Goal: Task Accomplishment & Management: Use online tool/utility

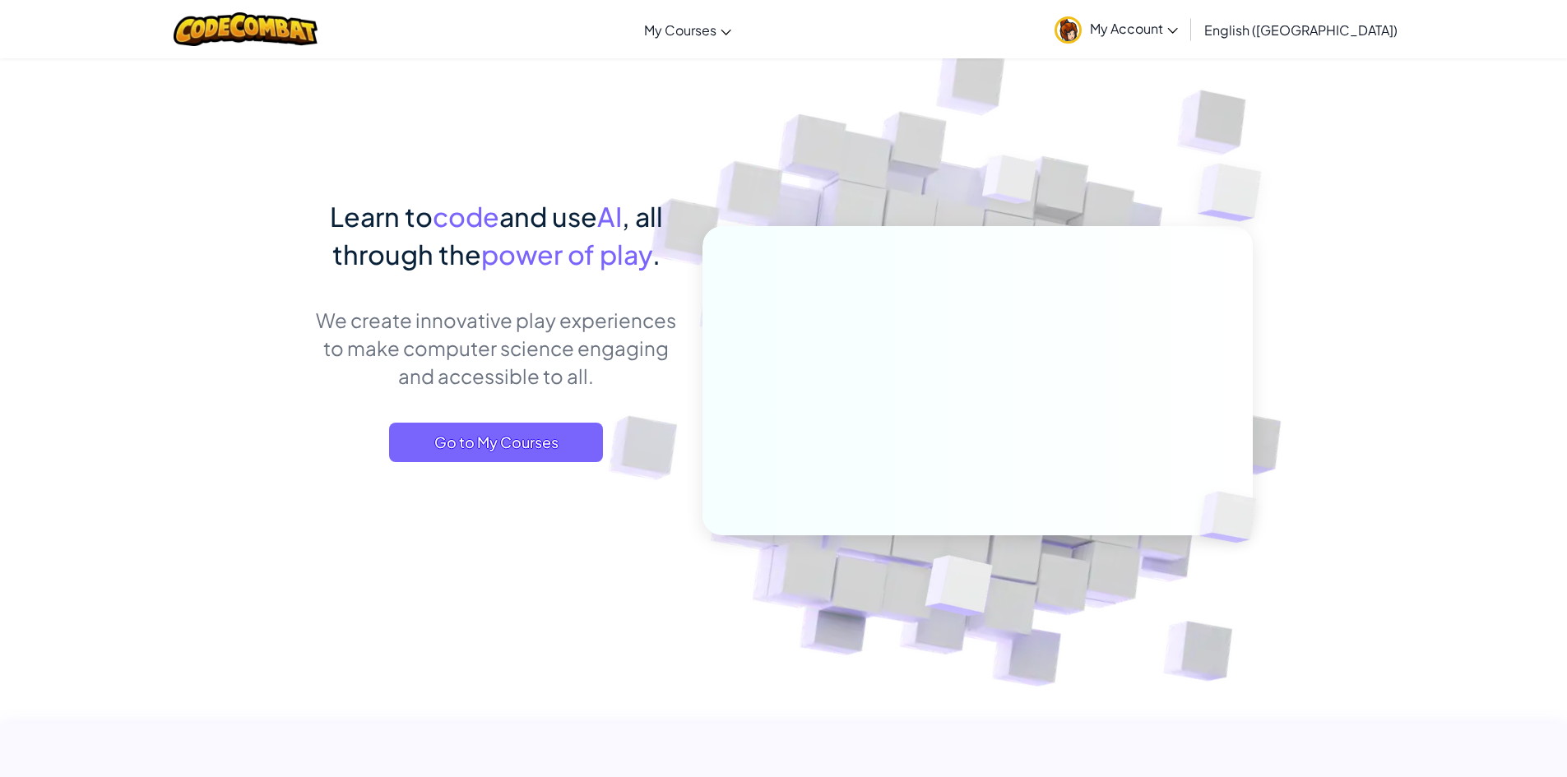
click at [1178, 32] on span "My Account" at bounding box center [1134, 28] width 88 height 17
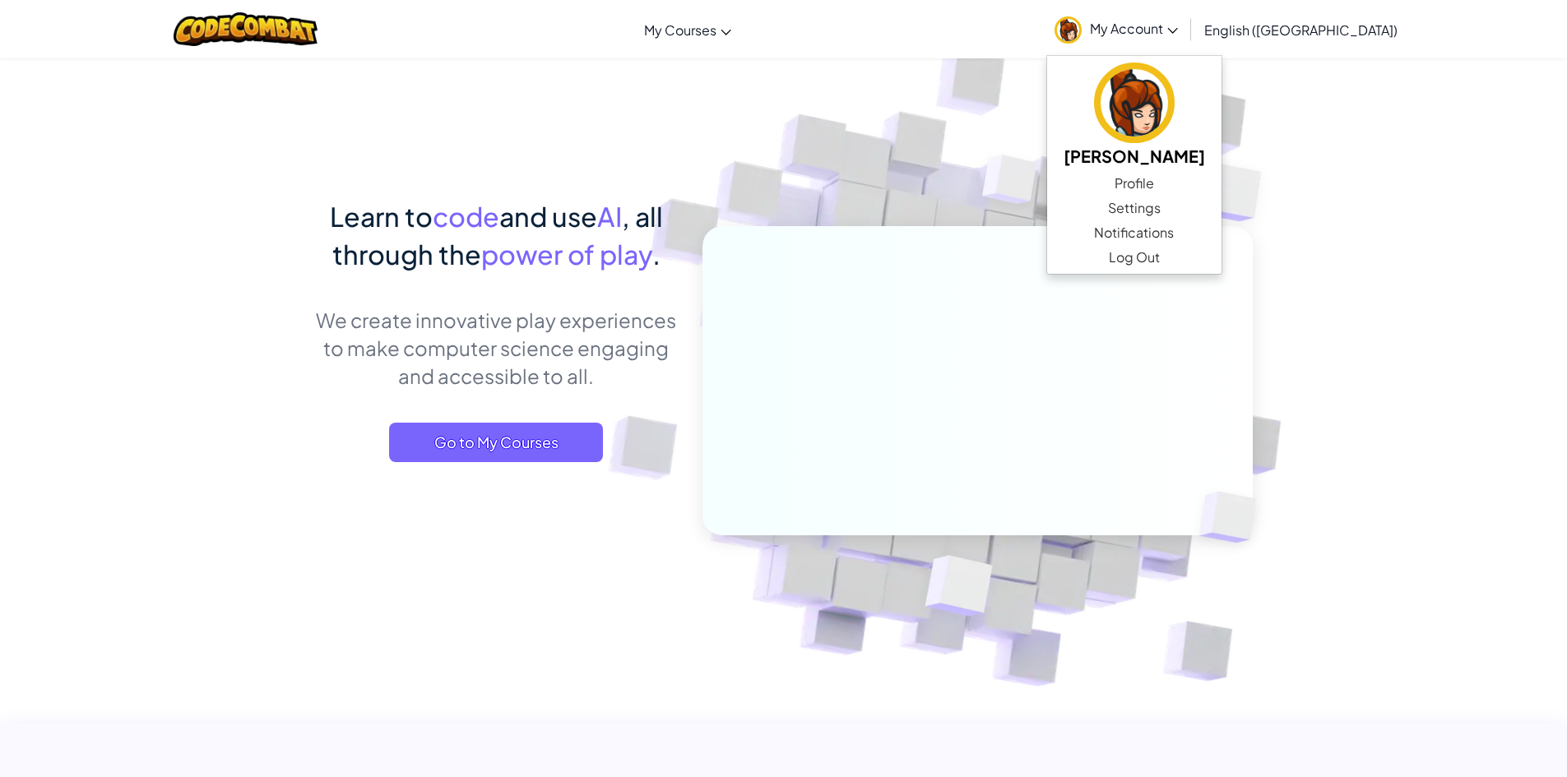
click at [975, 70] on img at bounding box center [966, 362] width 914 height 914
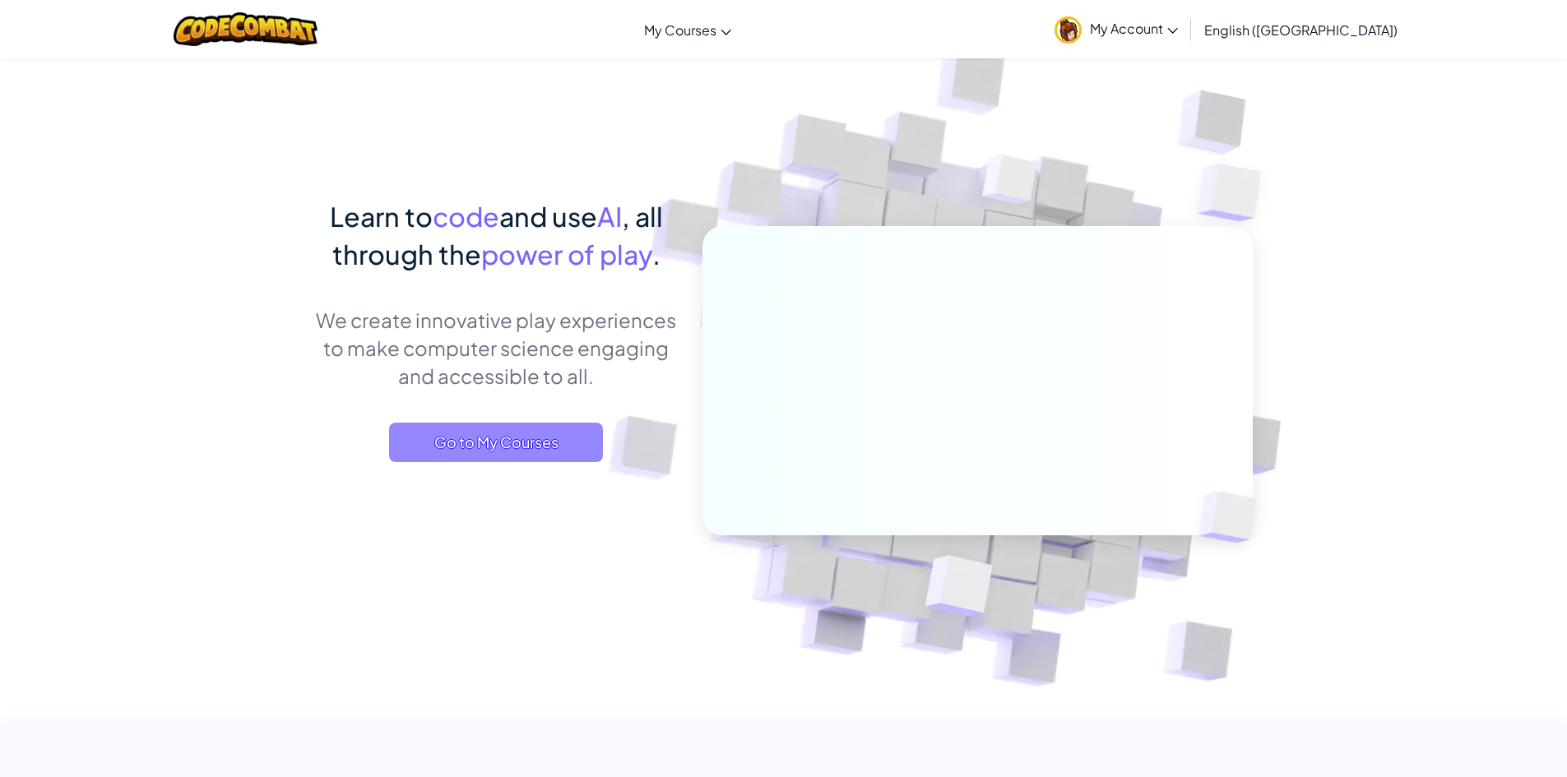
click at [418, 444] on span "Go to My Courses" at bounding box center [496, 442] width 214 height 39
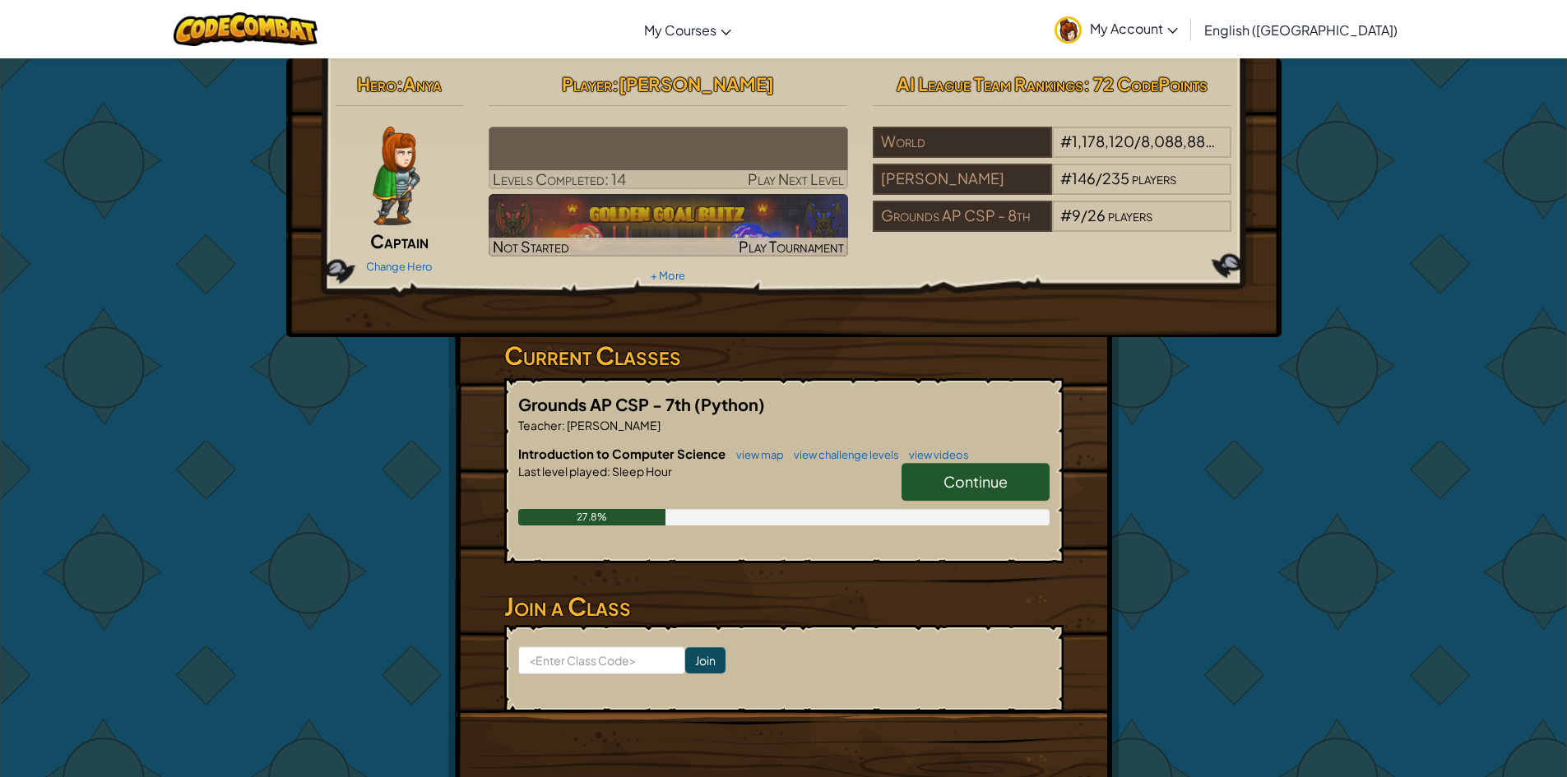
click at [953, 484] on span "Continue" at bounding box center [976, 481] width 64 height 19
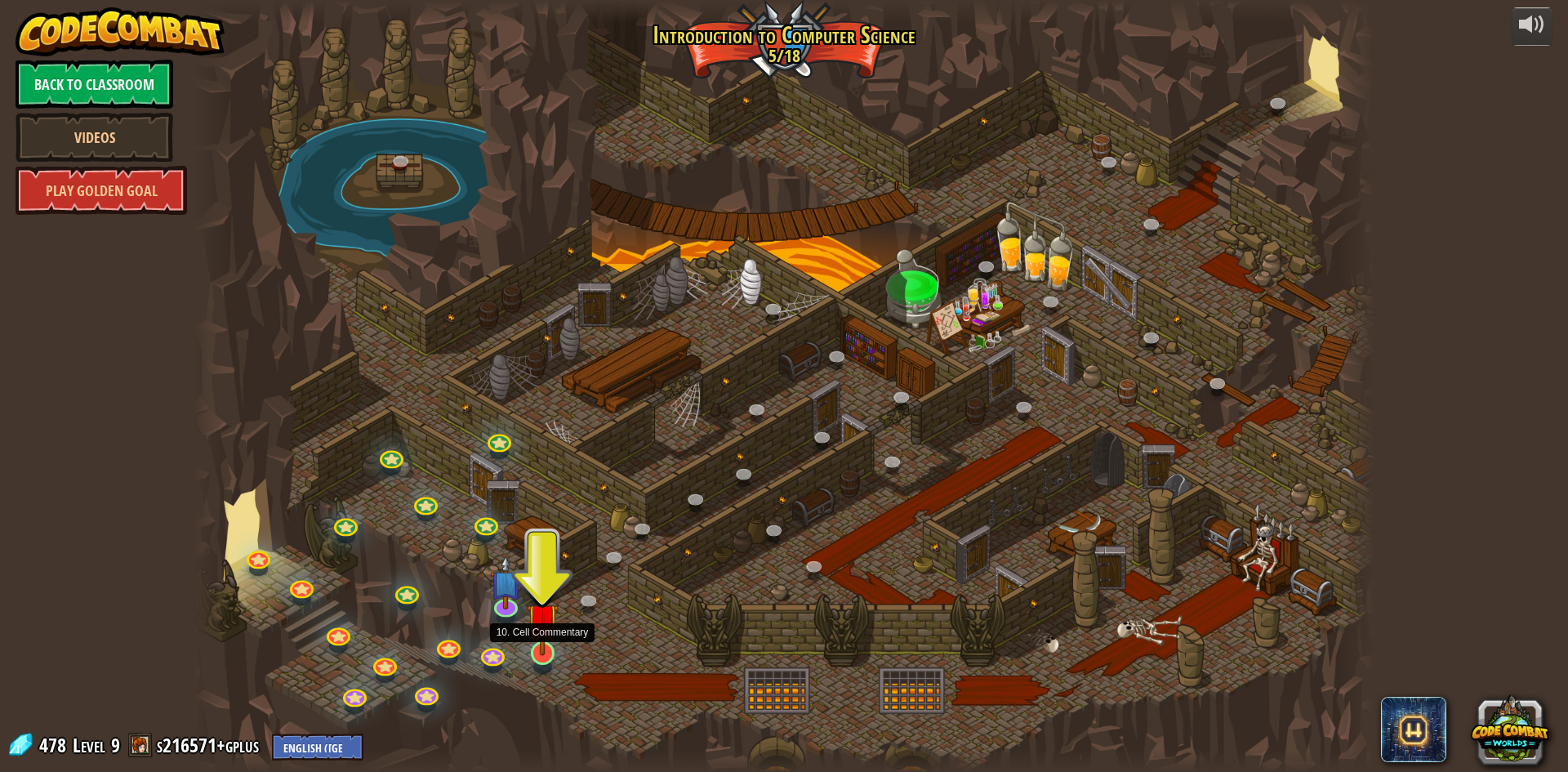
click at [545, 652] on img at bounding box center [543, 619] width 32 height 73
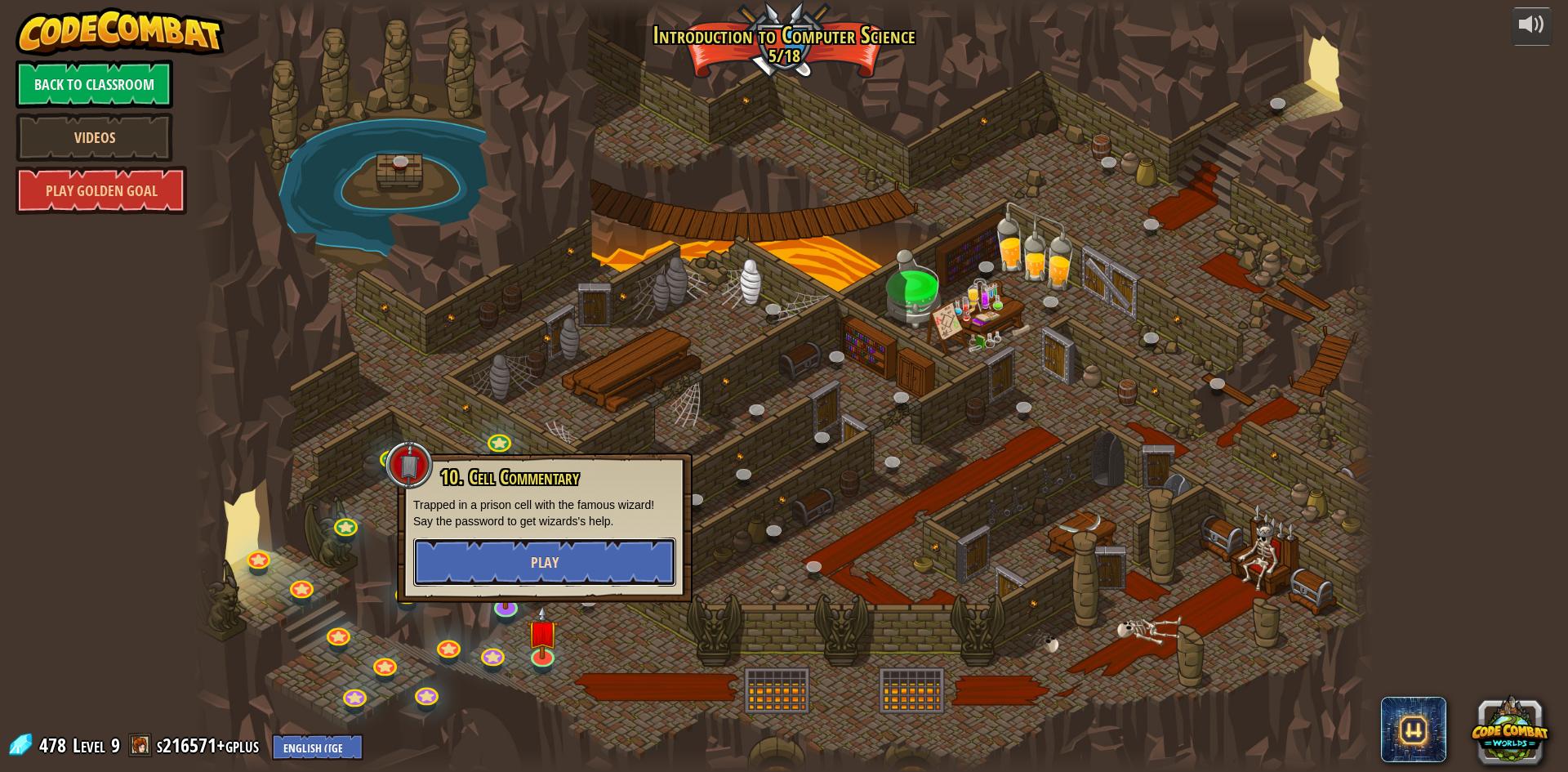
click at [579, 573] on button "Play" at bounding box center [544, 561] width 263 height 49
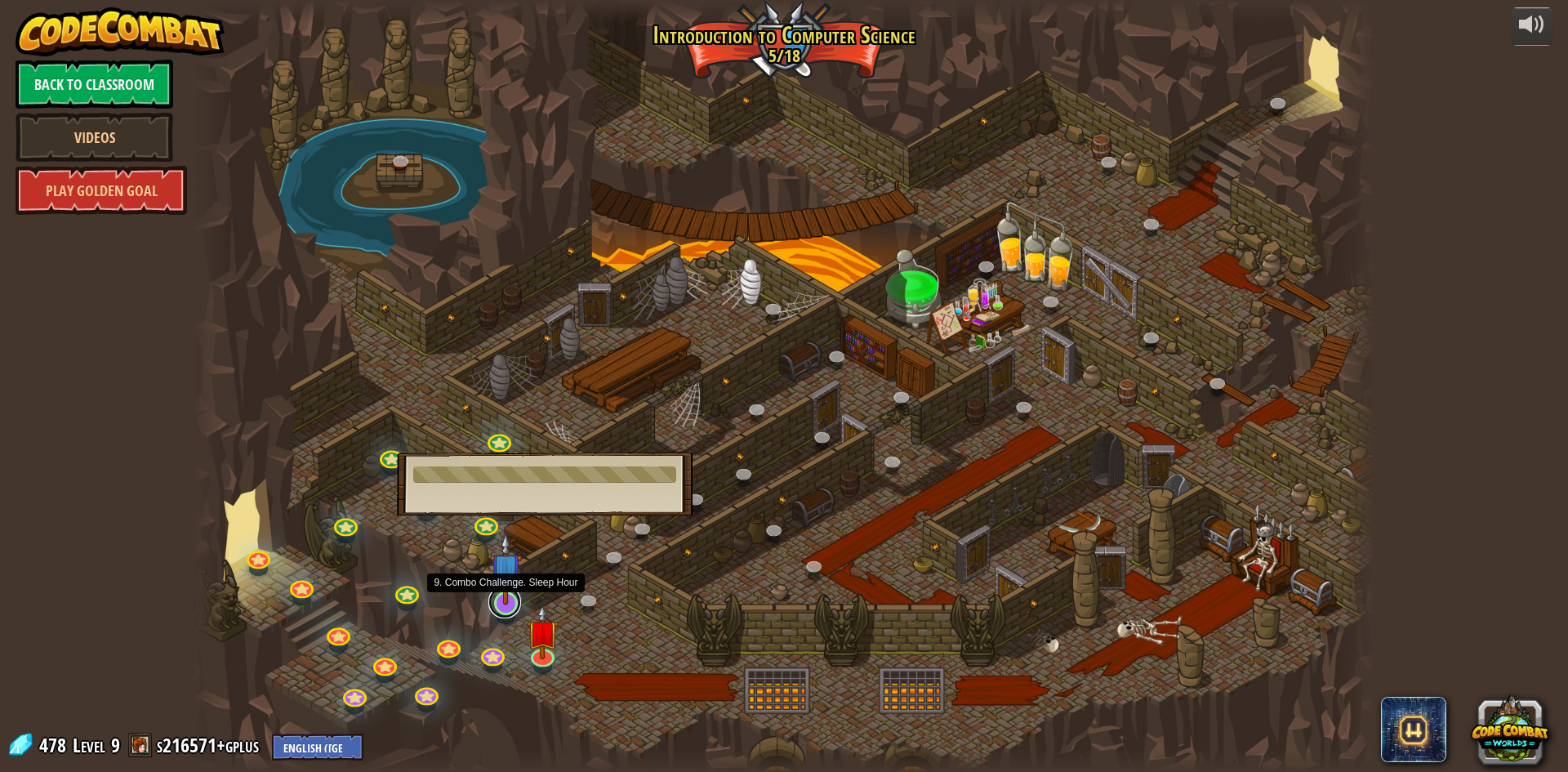
click at [507, 610] on link at bounding box center [504, 602] width 33 height 33
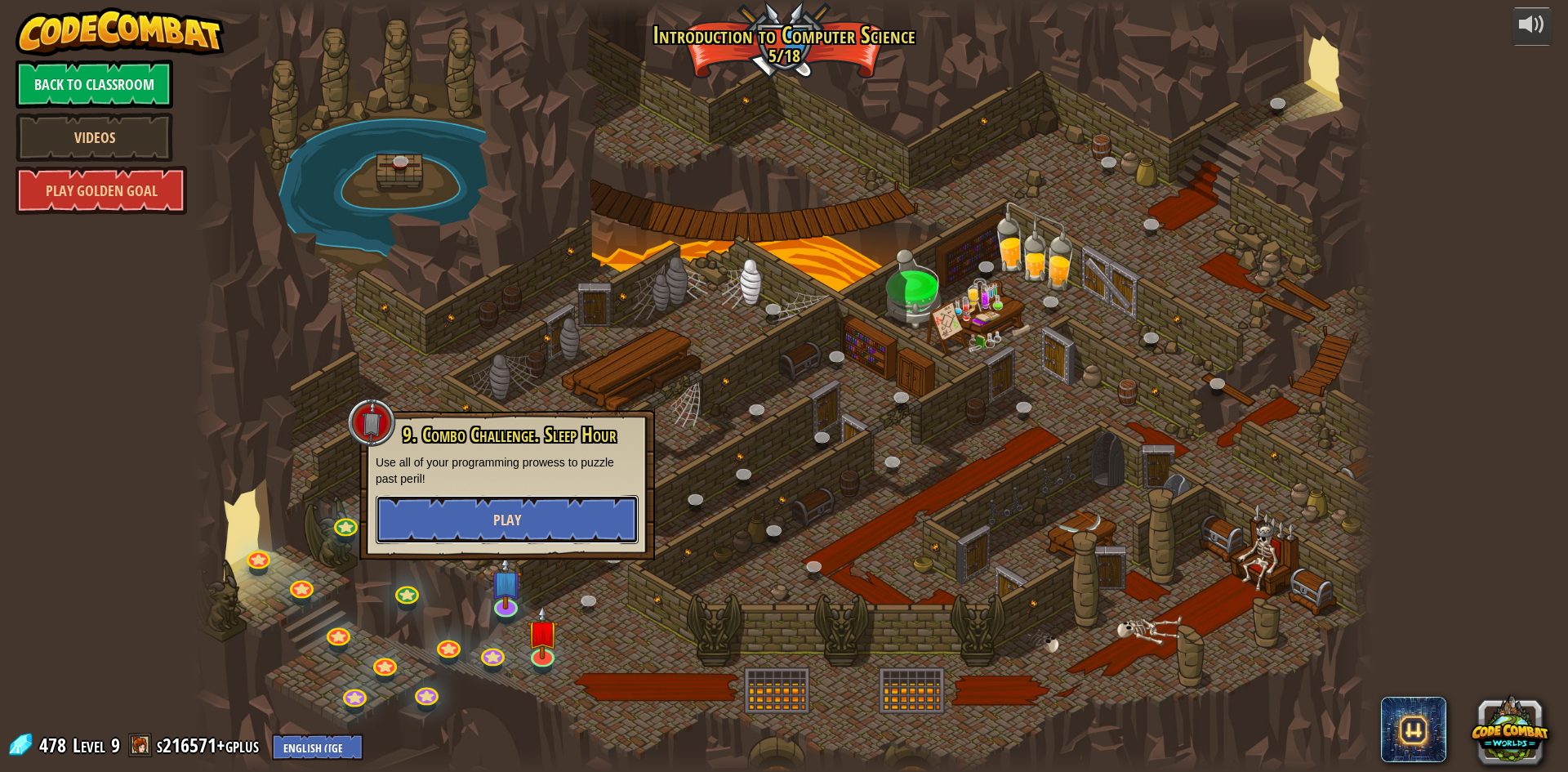
click at [472, 525] on button "Play" at bounding box center [506, 520] width 263 height 49
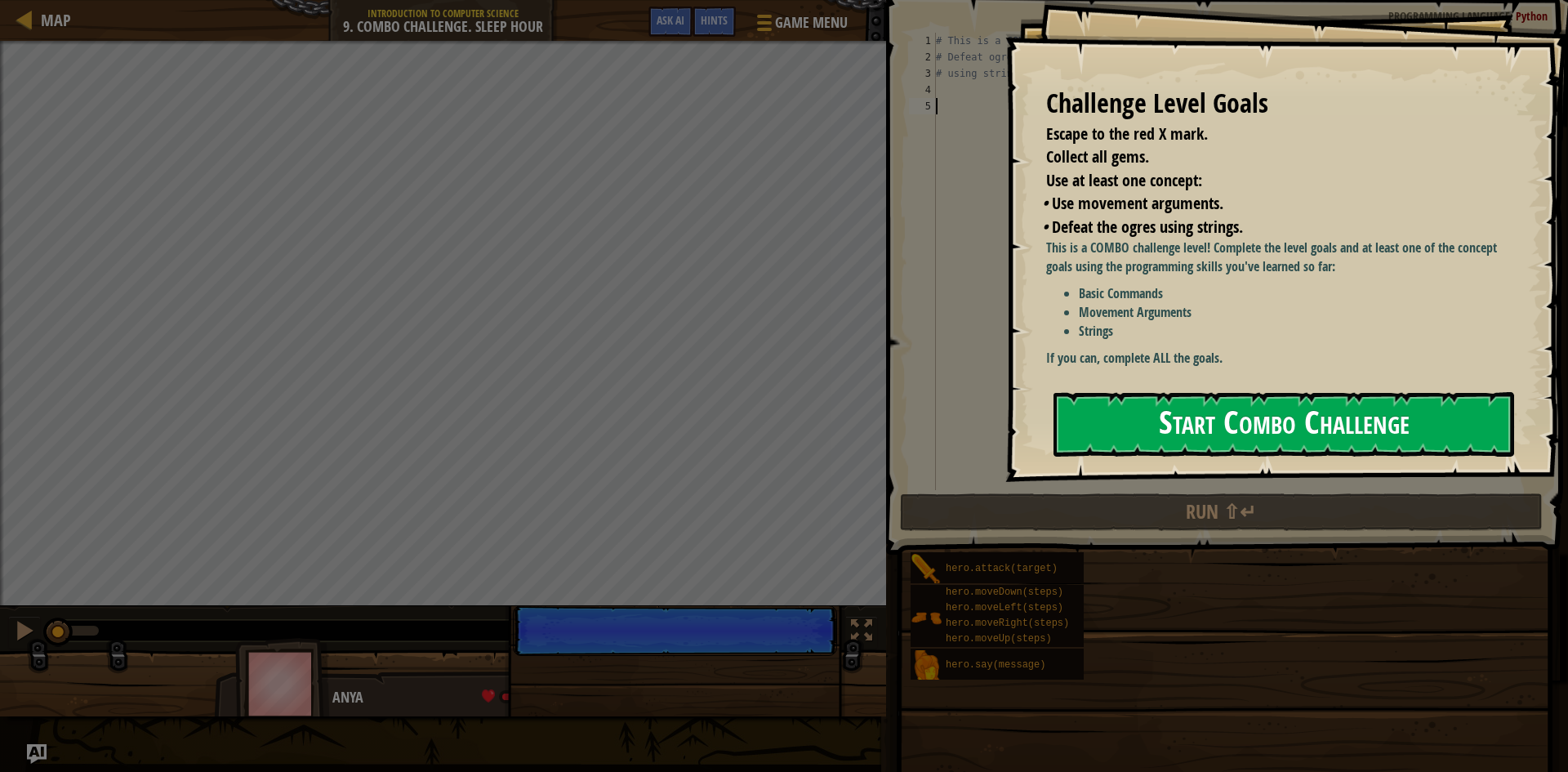
click at [1114, 407] on button "Start Combo Challenge" at bounding box center [1284, 424] width 461 height 65
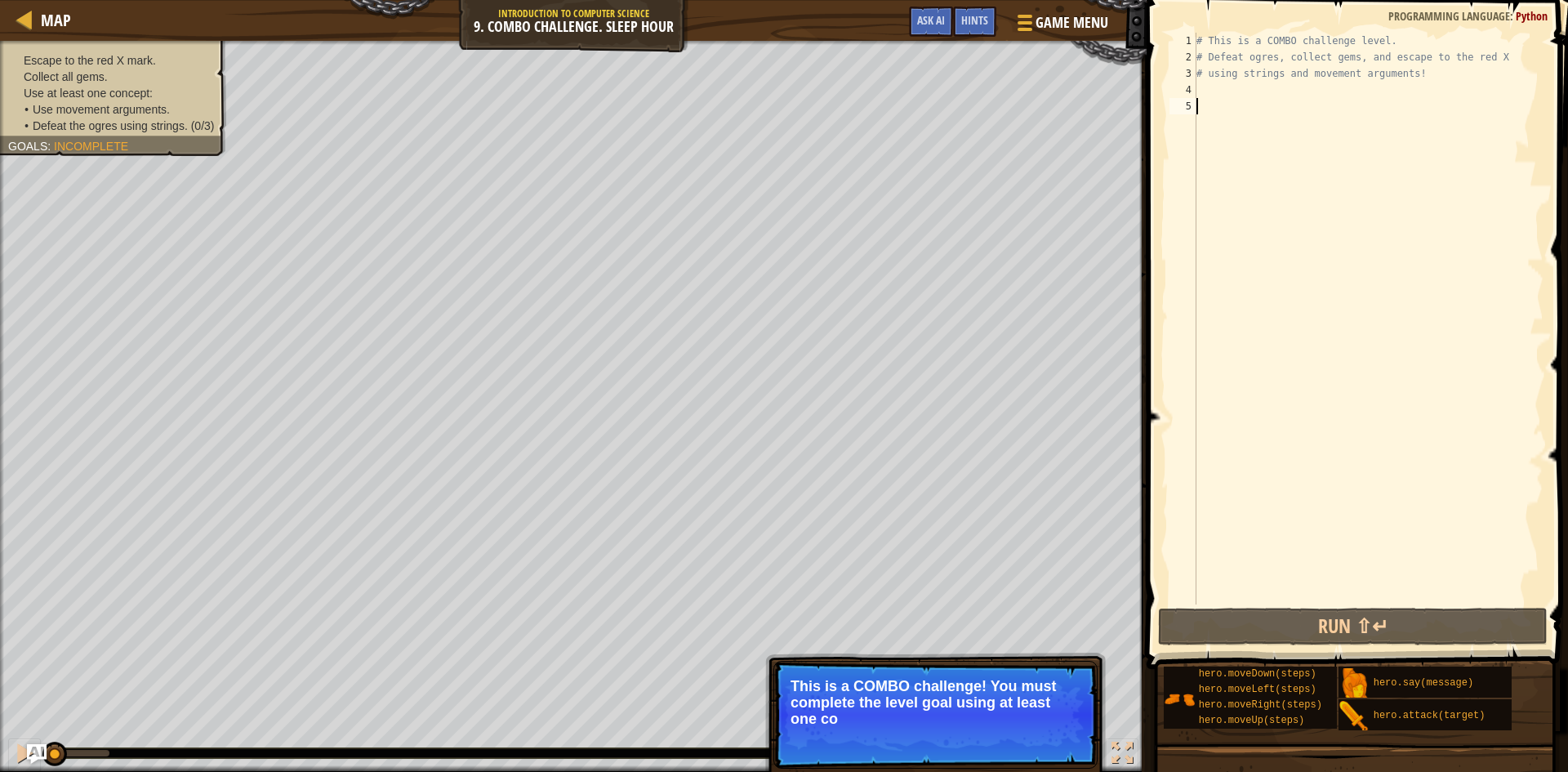
click at [1222, 88] on div "# This is a COMBO challenge level. # Defeat [PERSON_NAME], collect gems, and es…" at bounding box center [1368, 335] width 351 height 605
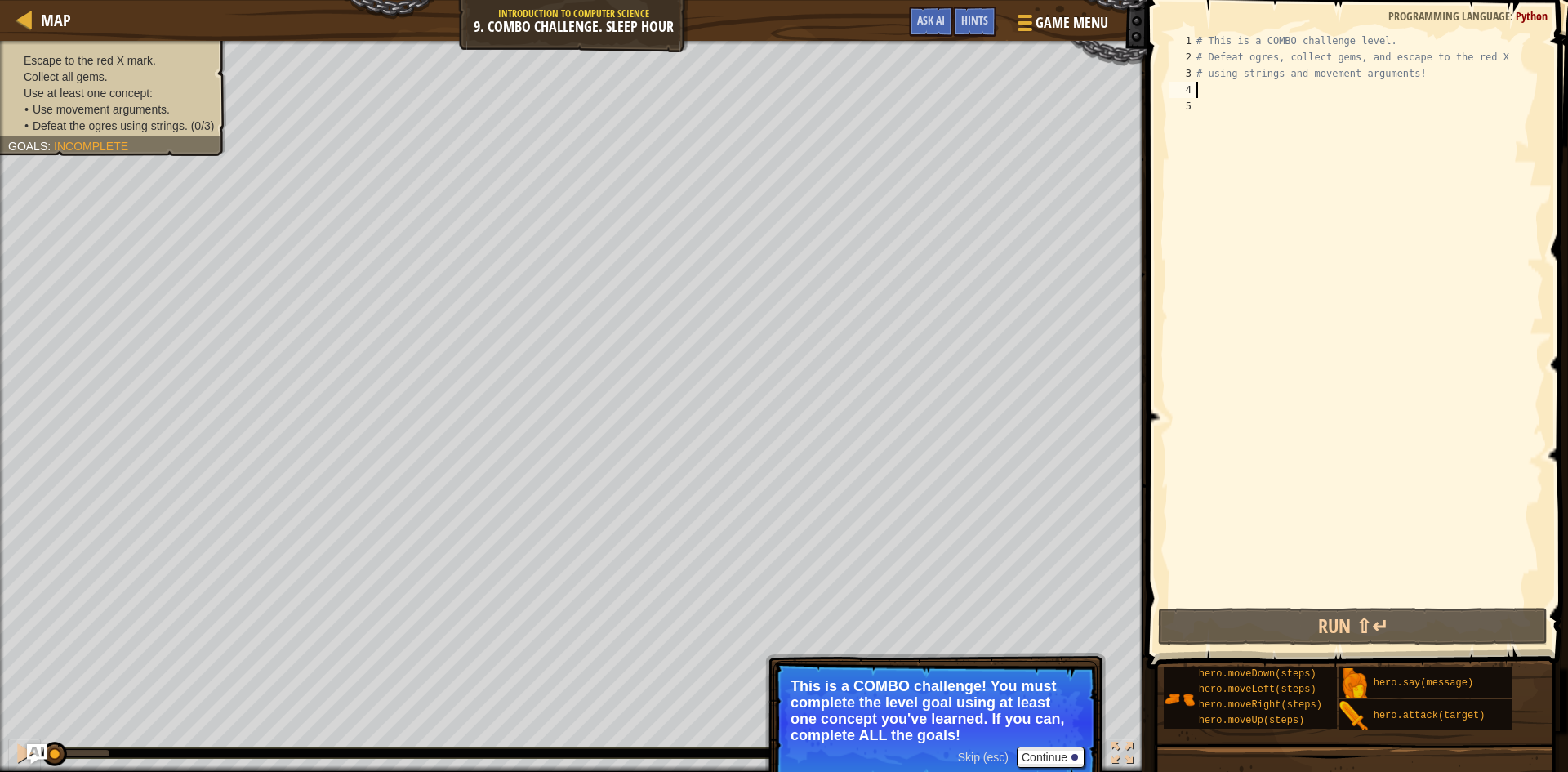
scroll to position [7, 0]
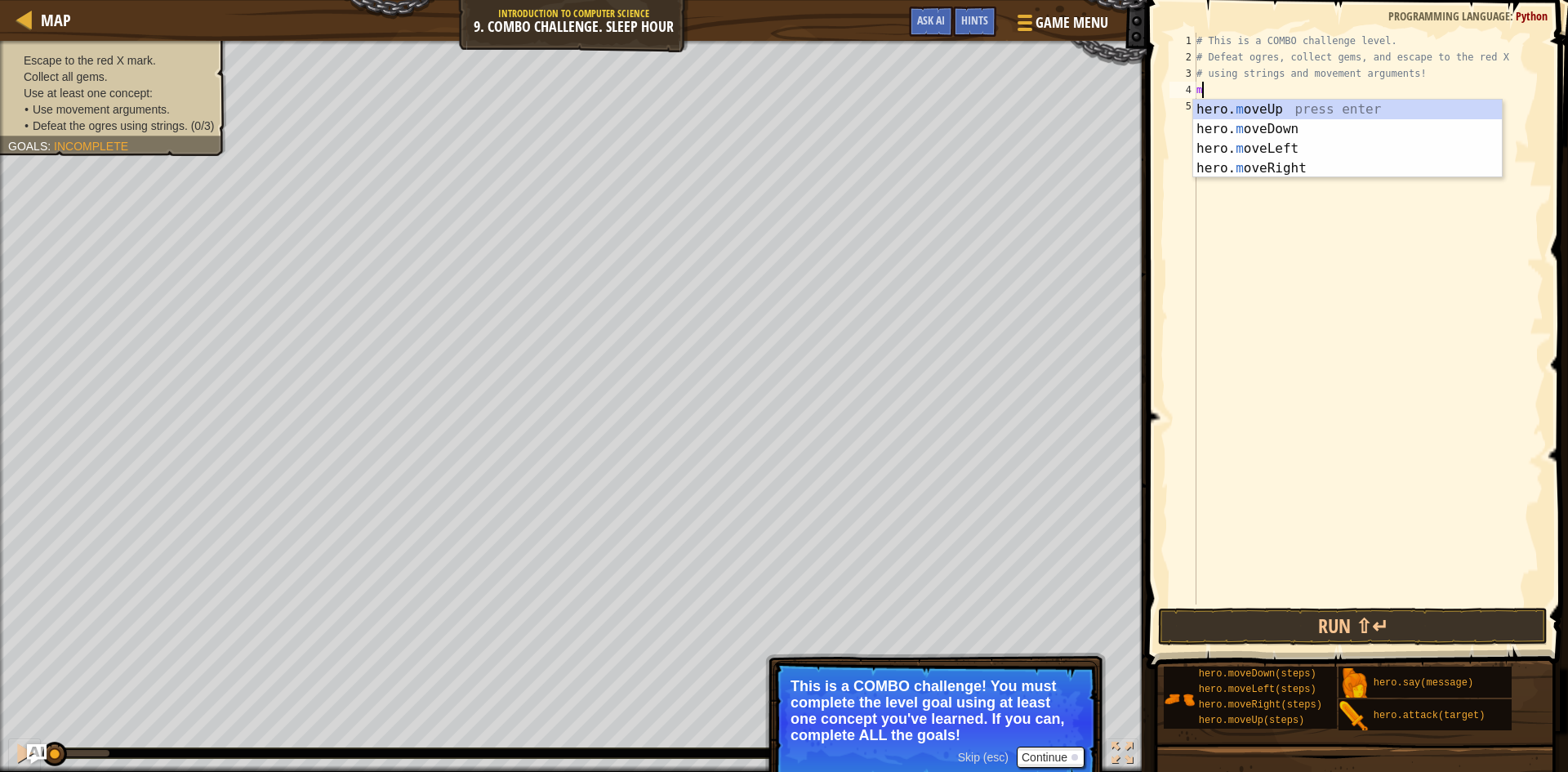
type textarea "mo"
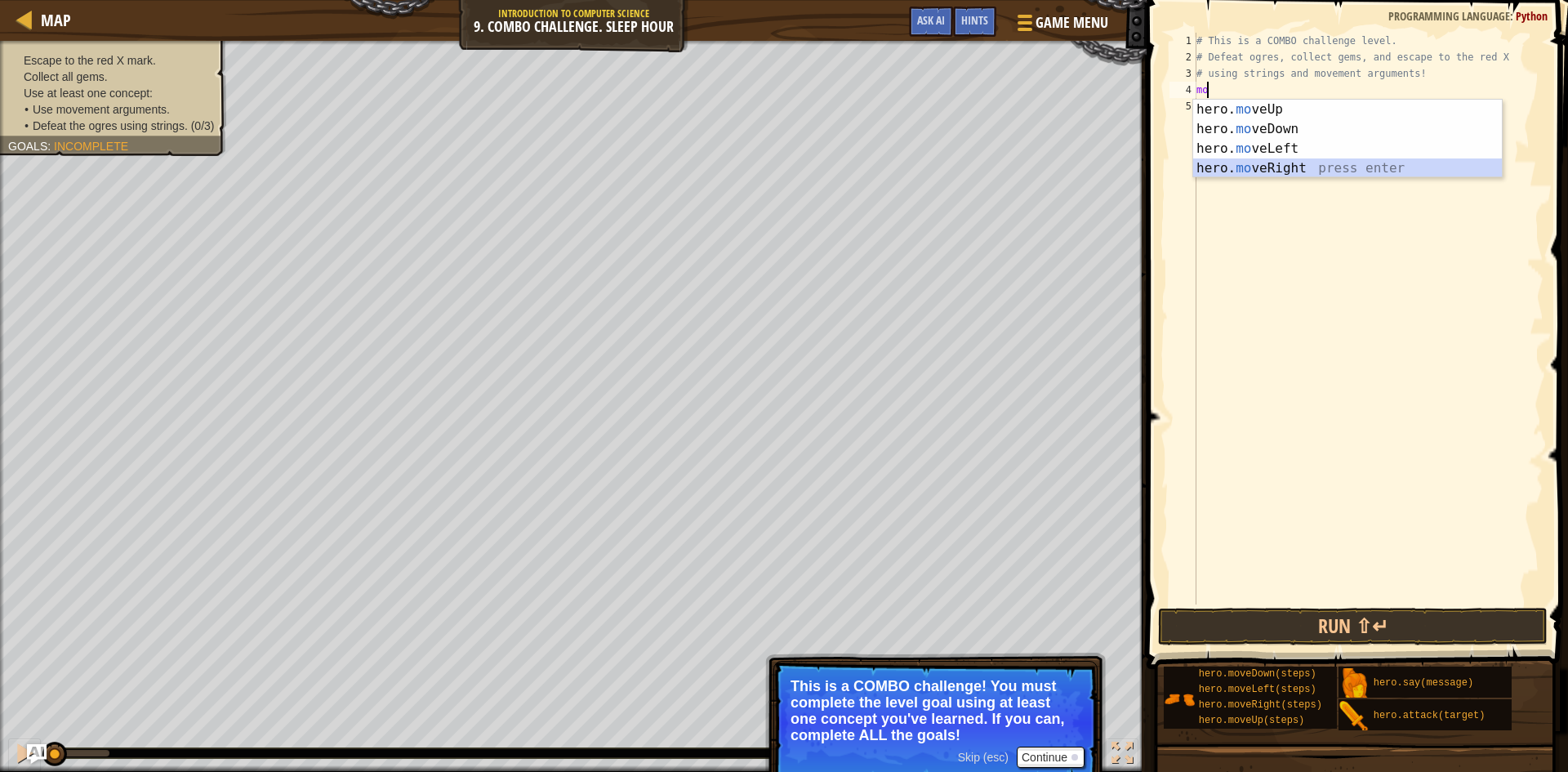
click at [1281, 166] on div "hero. mo veUp press enter hero. mo veDown press enter hero. mo veLeft press ent…" at bounding box center [1348, 158] width 309 height 117
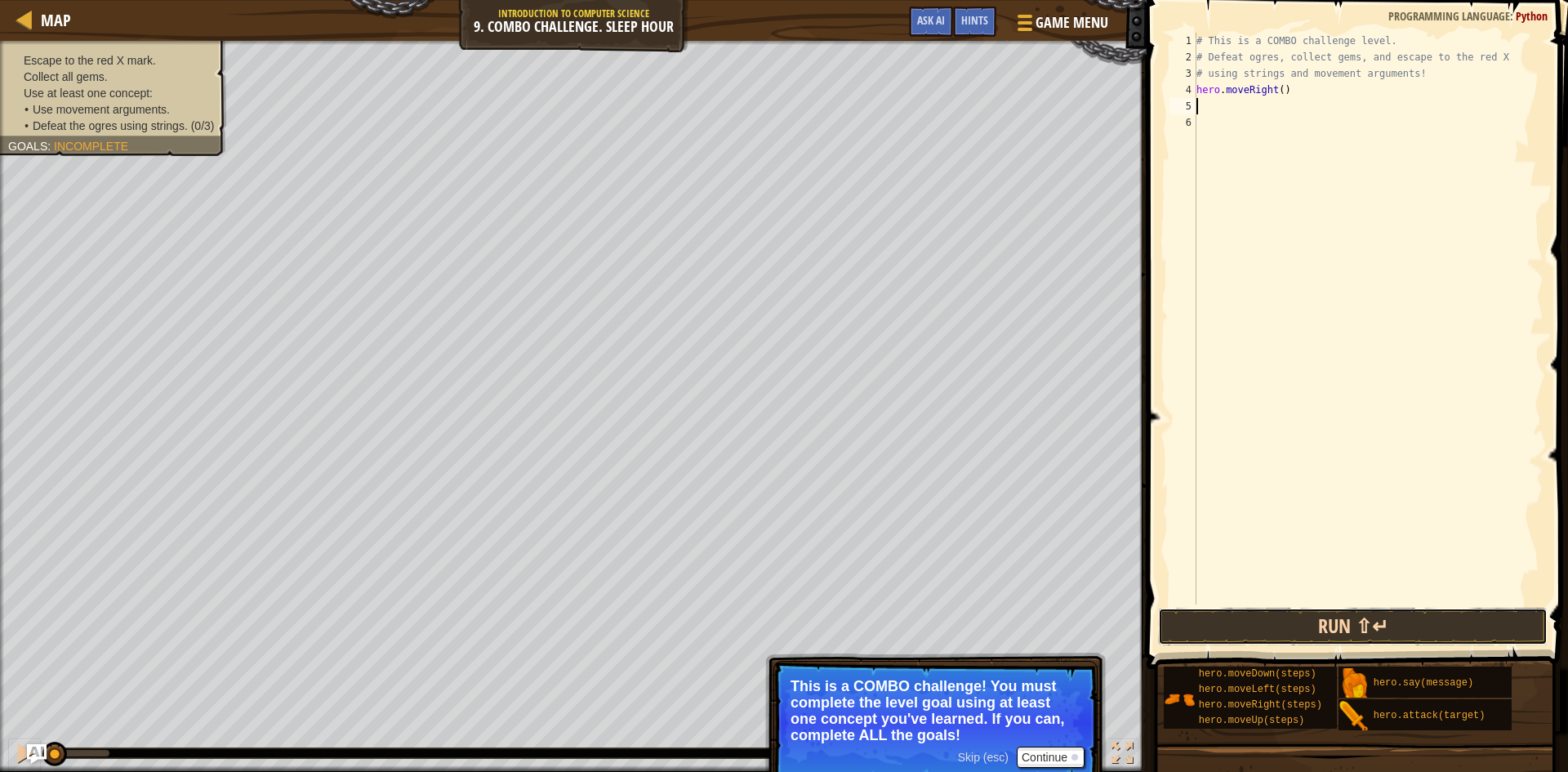
click at [1204, 637] on button "Run ⇧↵" at bounding box center [1353, 627] width 389 height 38
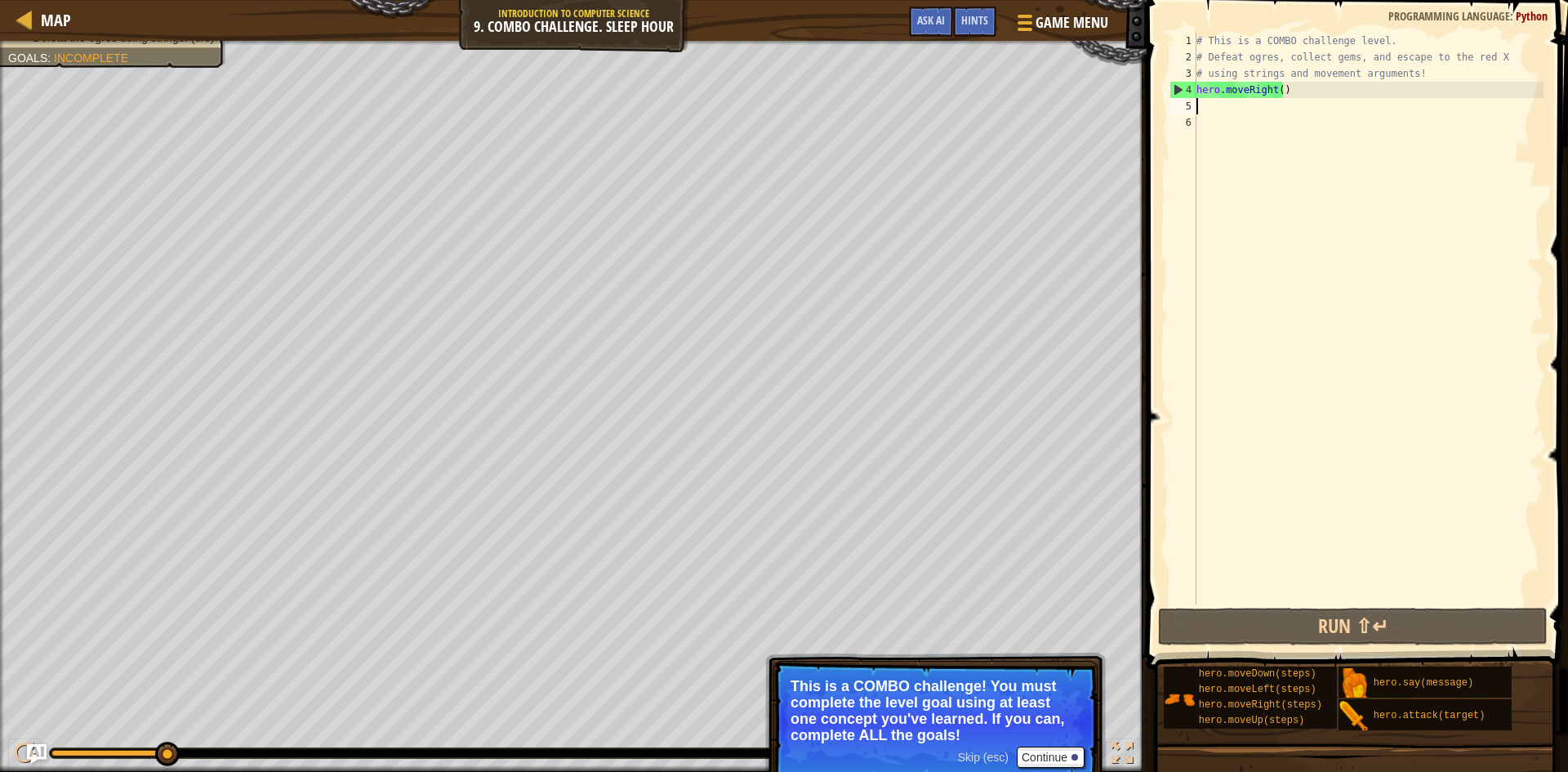
click at [1284, 88] on div "# This is a COMBO challenge level. # Defeat [PERSON_NAME], collect gems, and es…" at bounding box center [1368, 335] width 351 height 605
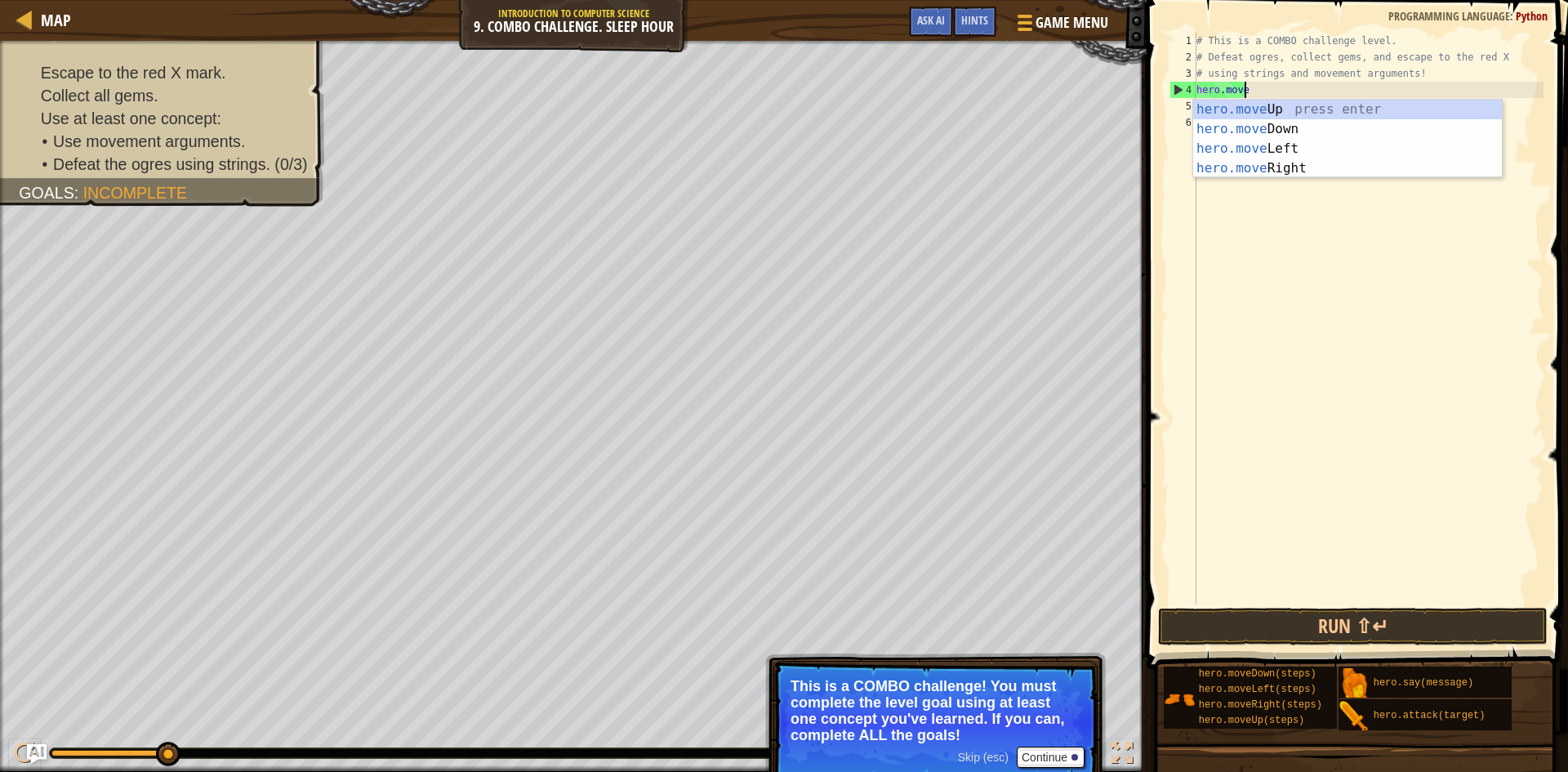
type textarea "hero.mov"
click at [1268, 106] on div "hero.mov eUp press enter hero.mov eDown press enter hero.mov eLeft press enter …" at bounding box center [1348, 158] width 309 height 117
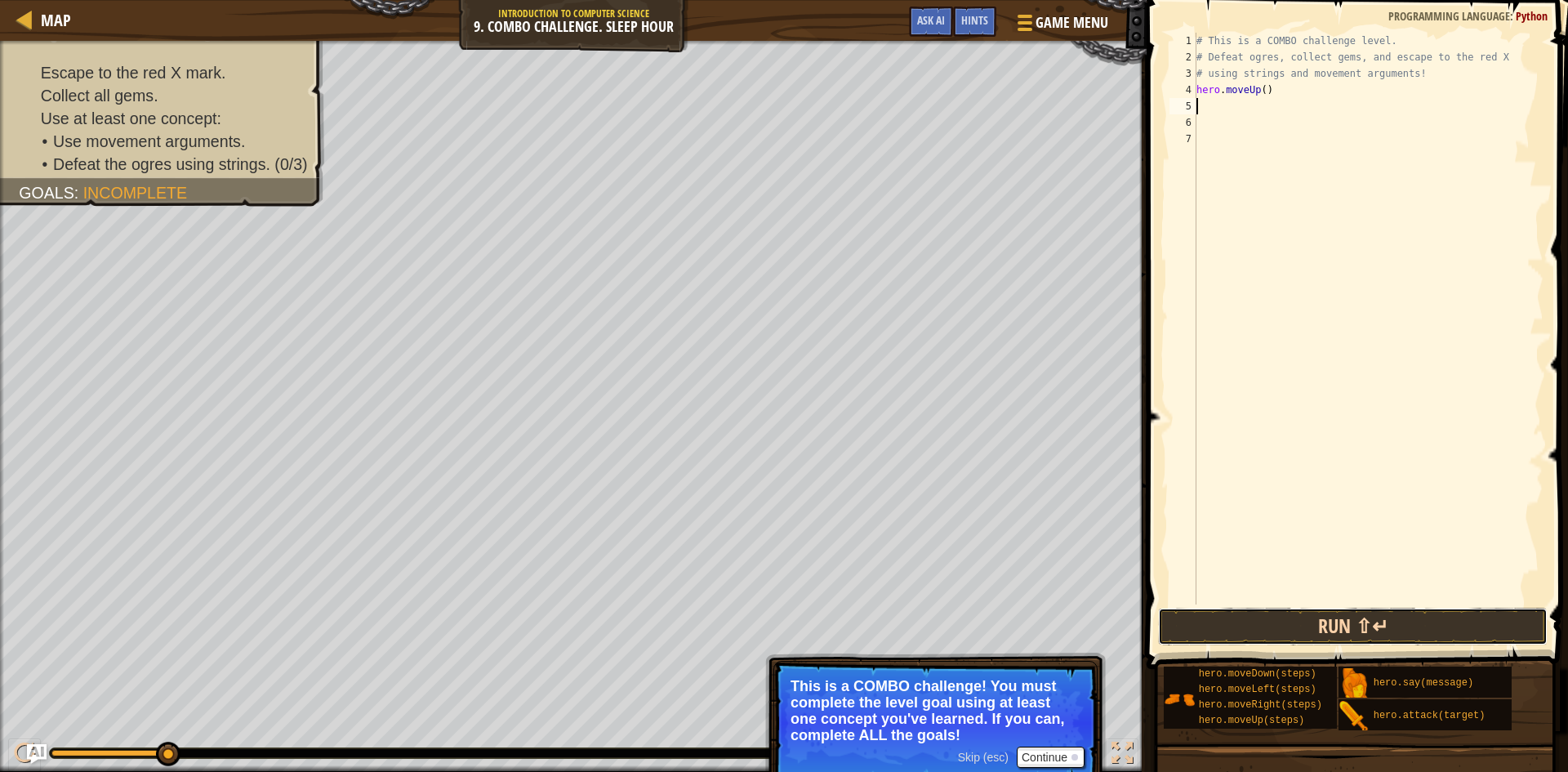
click at [1221, 628] on button "Run ⇧↵" at bounding box center [1353, 627] width 389 height 38
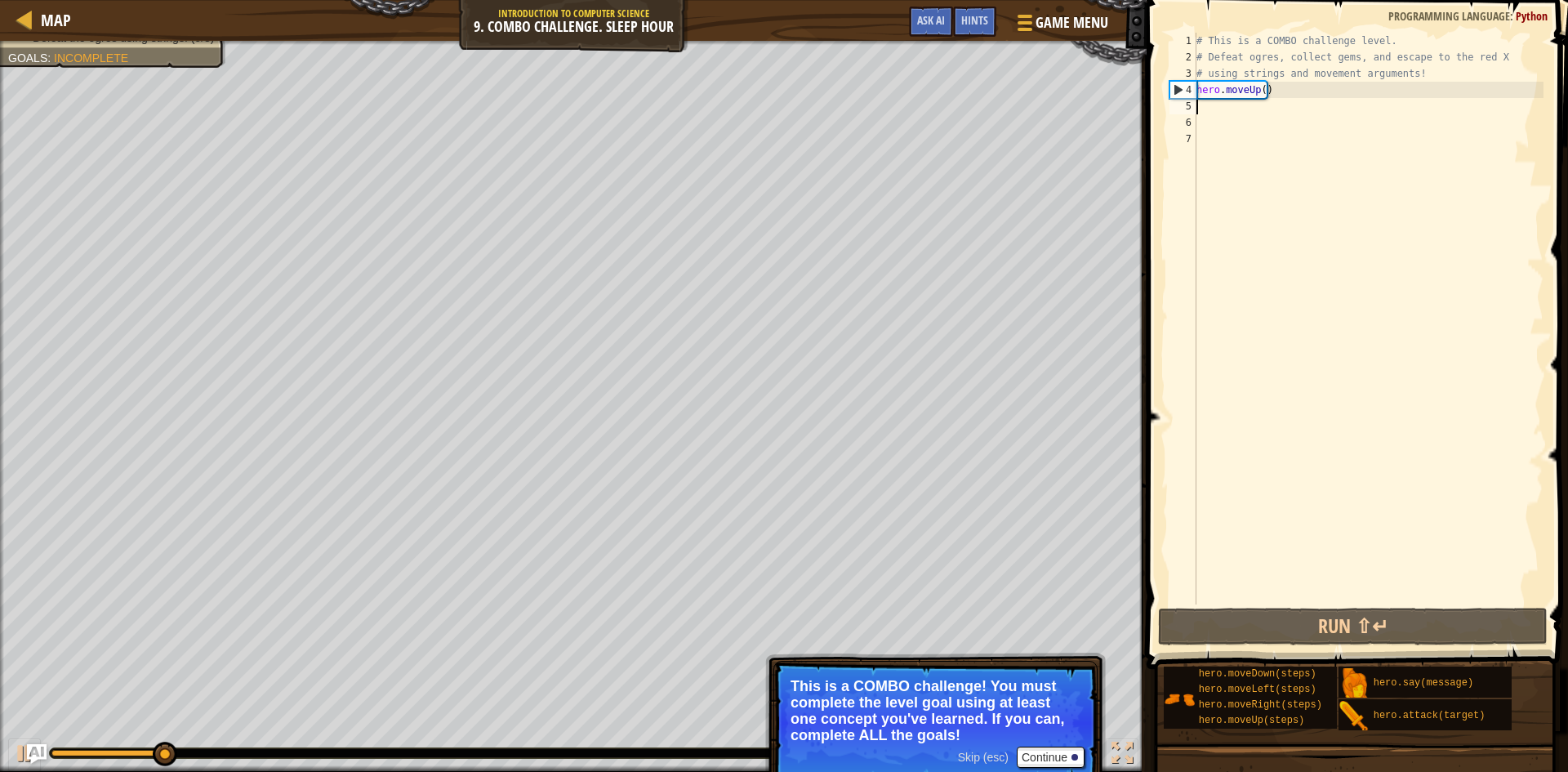
click at [1296, 98] on div "# This is a COMBO challenge level. # Defeat [PERSON_NAME], collect gems, and es…" at bounding box center [1368, 335] width 351 height 605
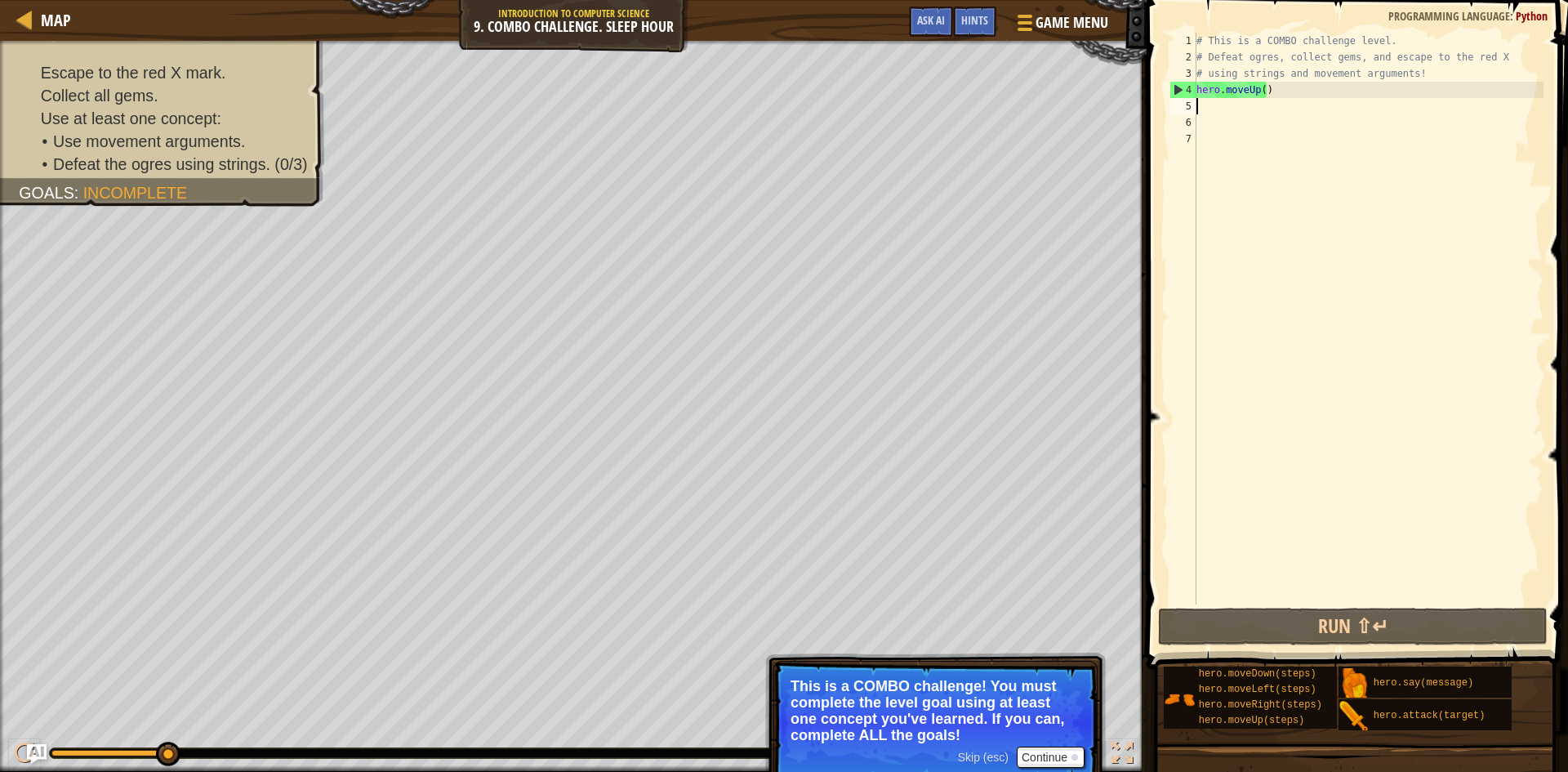
click at [1241, 101] on div "# This is a COMBO challenge level. # Defeat [PERSON_NAME], collect gems, and es…" at bounding box center [1368, 335] width 351 height 605
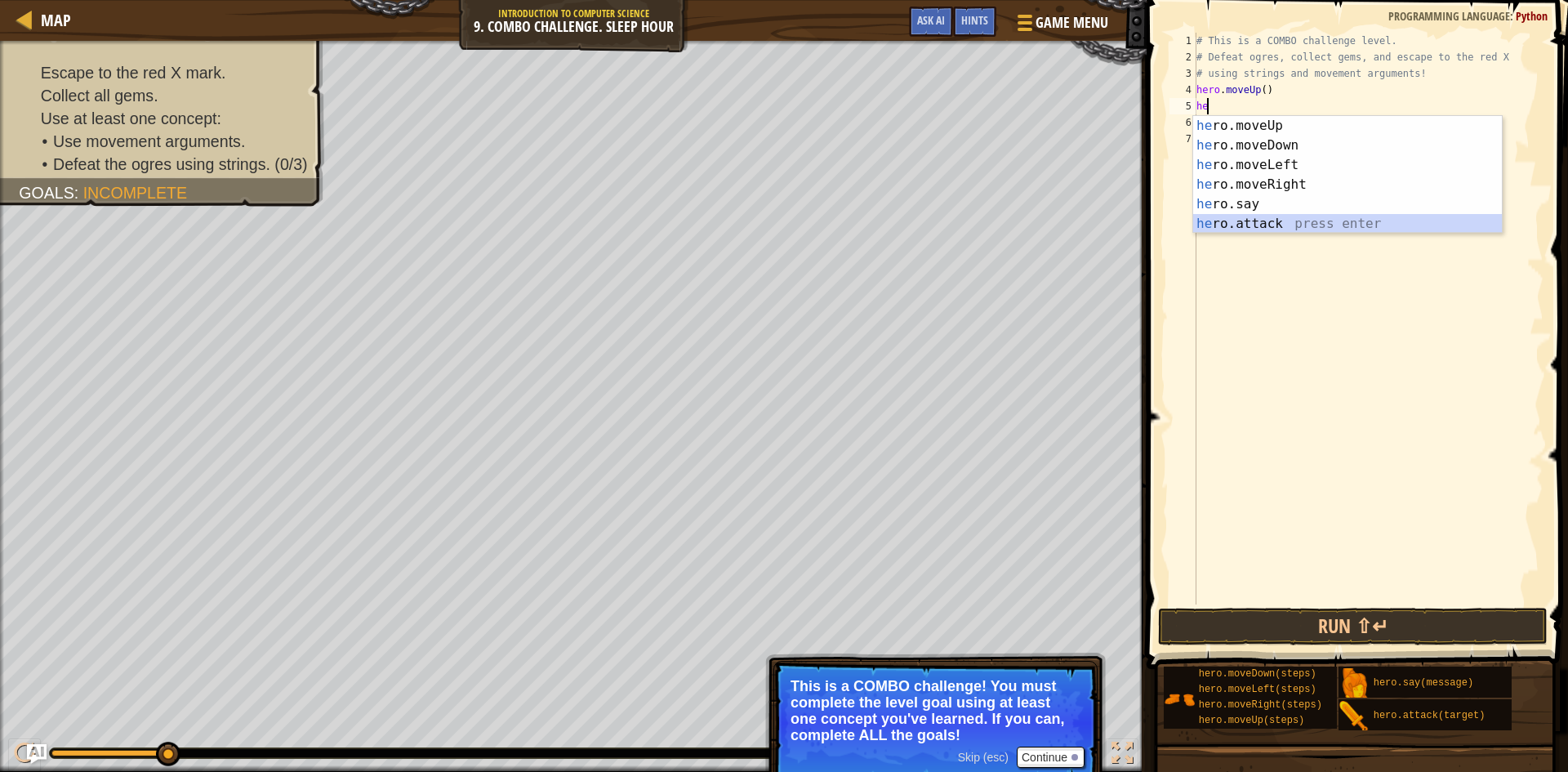
click at [1251, 219] on div "he ro.moveUp press enter he ro.moveDown press enter he ro.moveLeft press enter …" at bounding box center [1348, 195] width 309 height 157
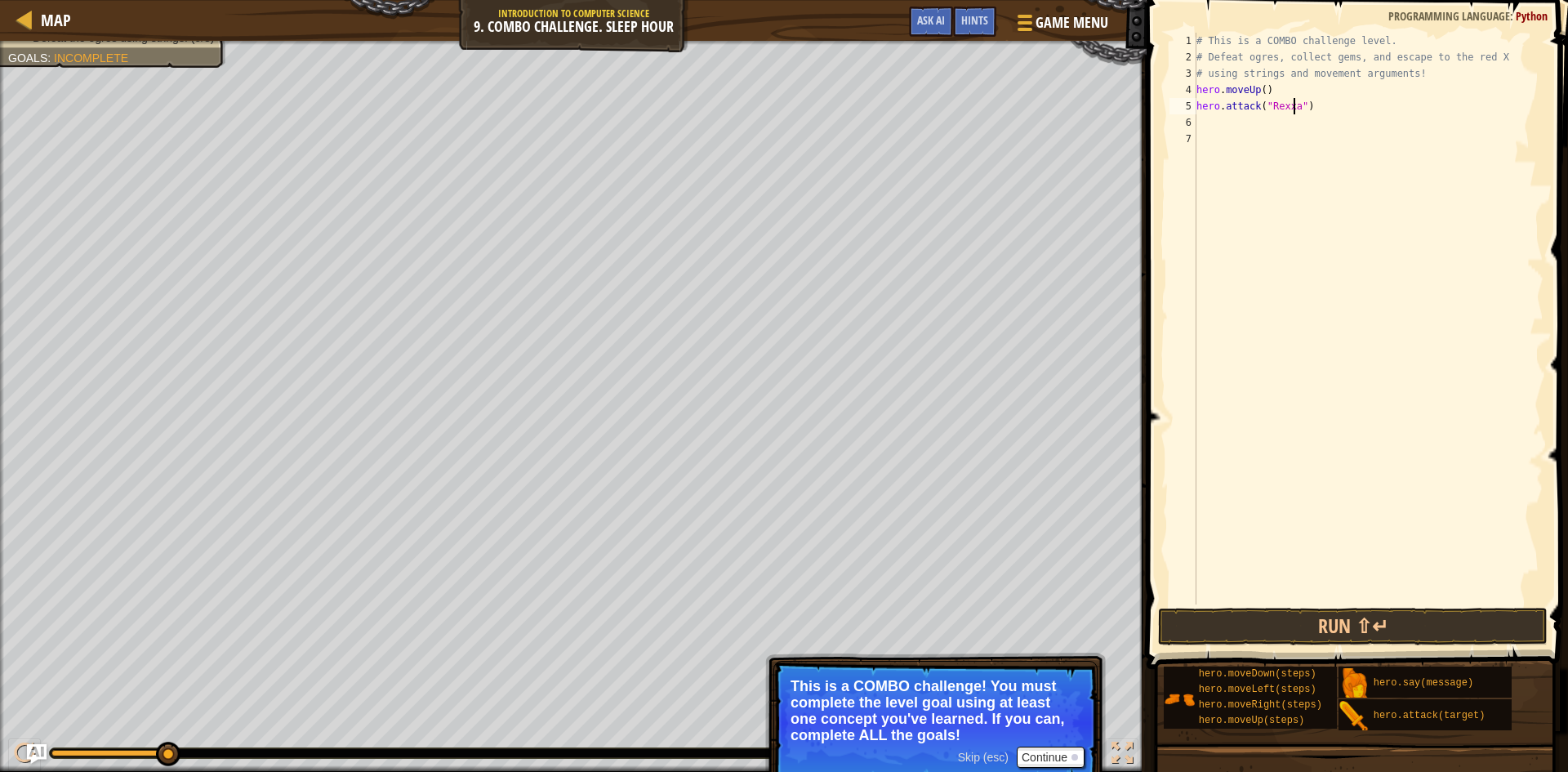
scroll to position [7, 9]
type textarea "hero.attack("Rexxar")"
click at [1275, 637] on button "Run ⇧↵" at bounding box center [1353, 627] width 389 height 38
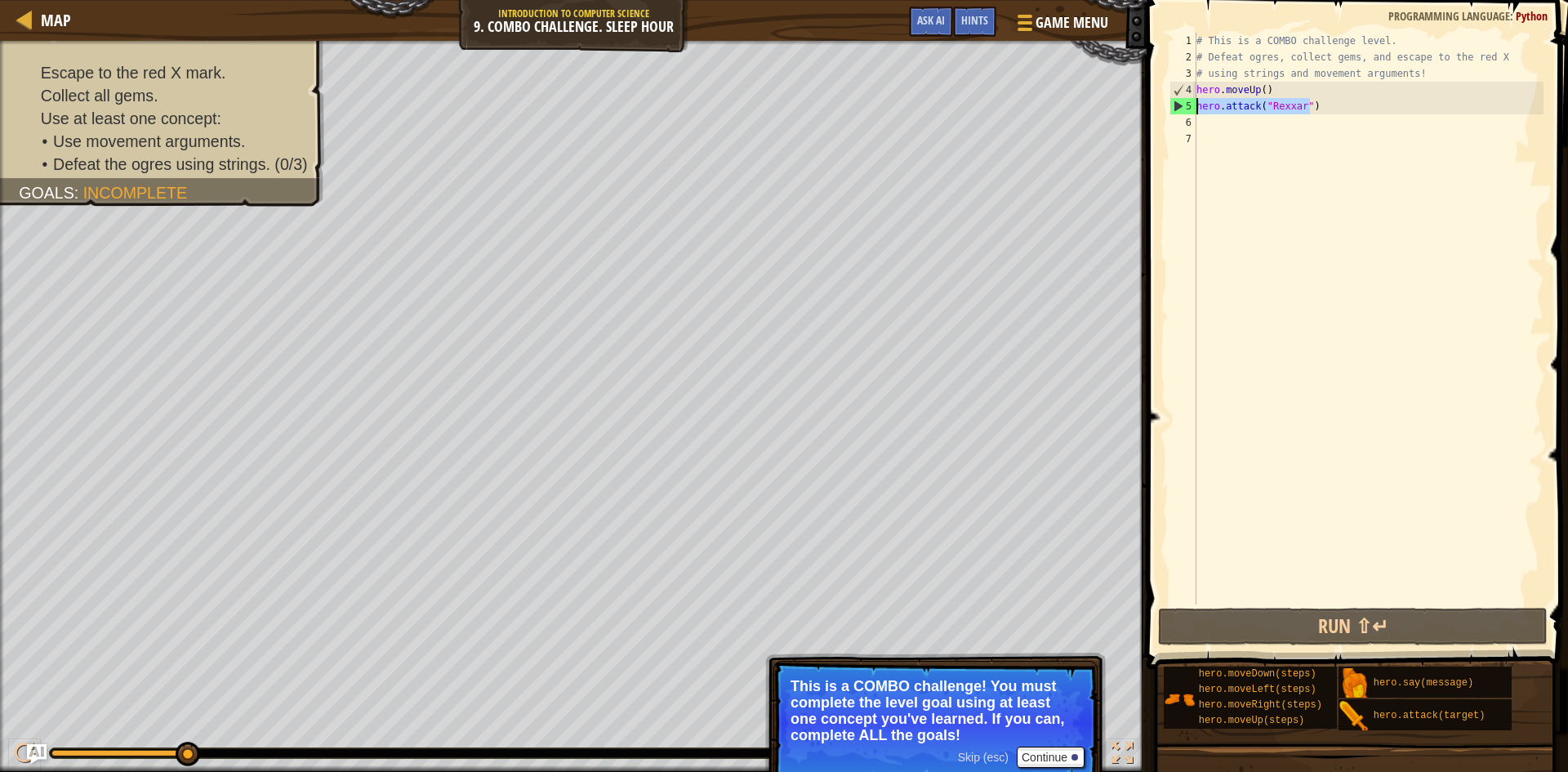
drag, startPoint x: 1318, startPoint y: 113, endPoint x: 1195, endPoint y: 103, distance: 123.4
click at [1195, 103] on div "hero.attack("Rexxar") 1 2 3 4 5 6 7 # This is a COMBO challenge level. # Defeat…" at bounding box center [1355, 319] width 377 height 572
click at [1387, 105] on div "# This is a COMBO challenge level. # Defeat [PERSON_NAME], collect gems, and es…" at bounding box center [1368, 319] width 351 height 572
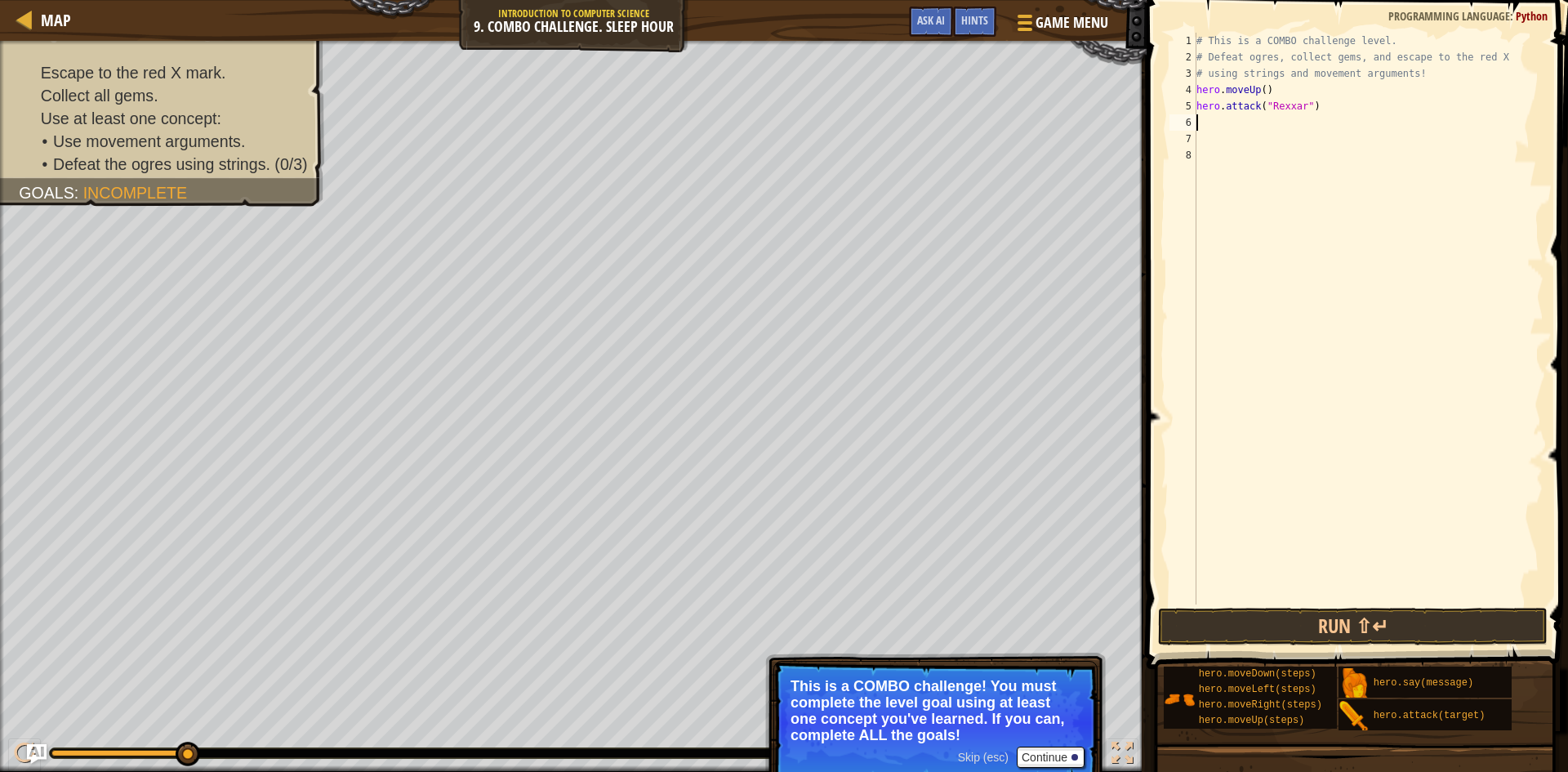
paste textarea "hero.attack("Rexxar")"
type textarea "hero.attack("Rexxar")"
click at [1279, 614] on button "Run ⇧↵" at bounding box center [1353, 627] width 389 height 38
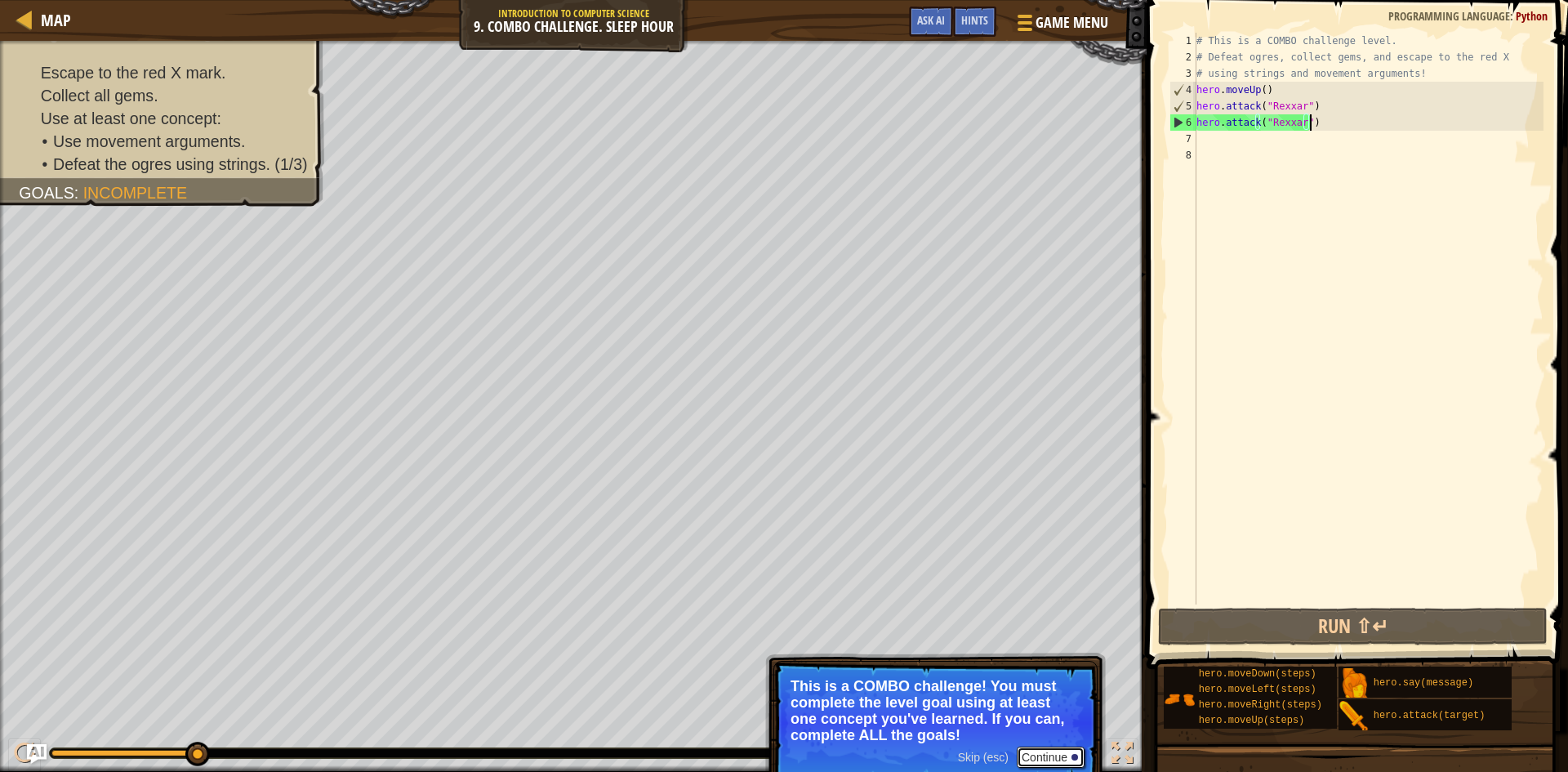
click at [1037, 755] on button "Continue" at bounding box center [1051, 757] width 68 height 21
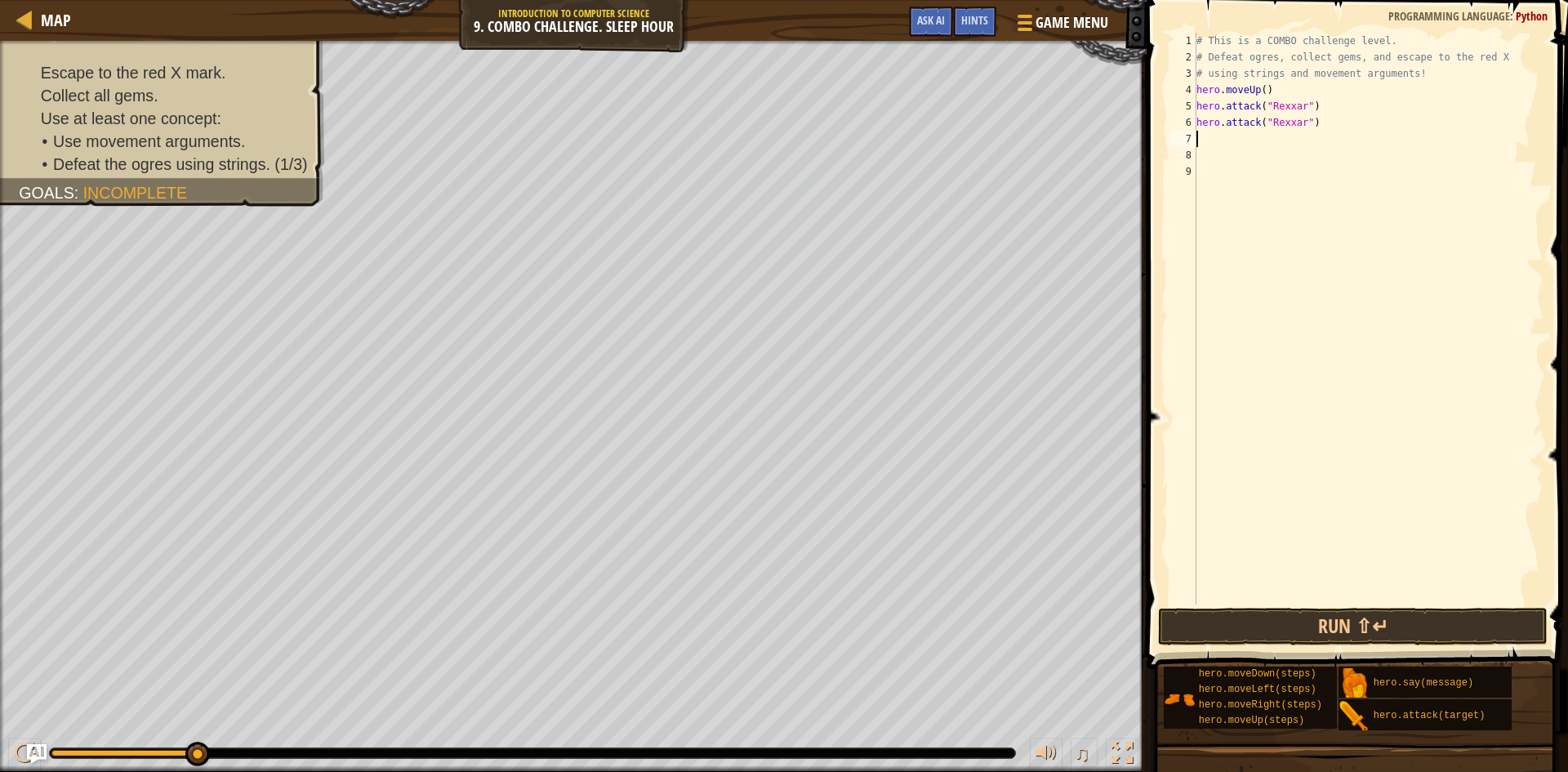
type textarea "he"
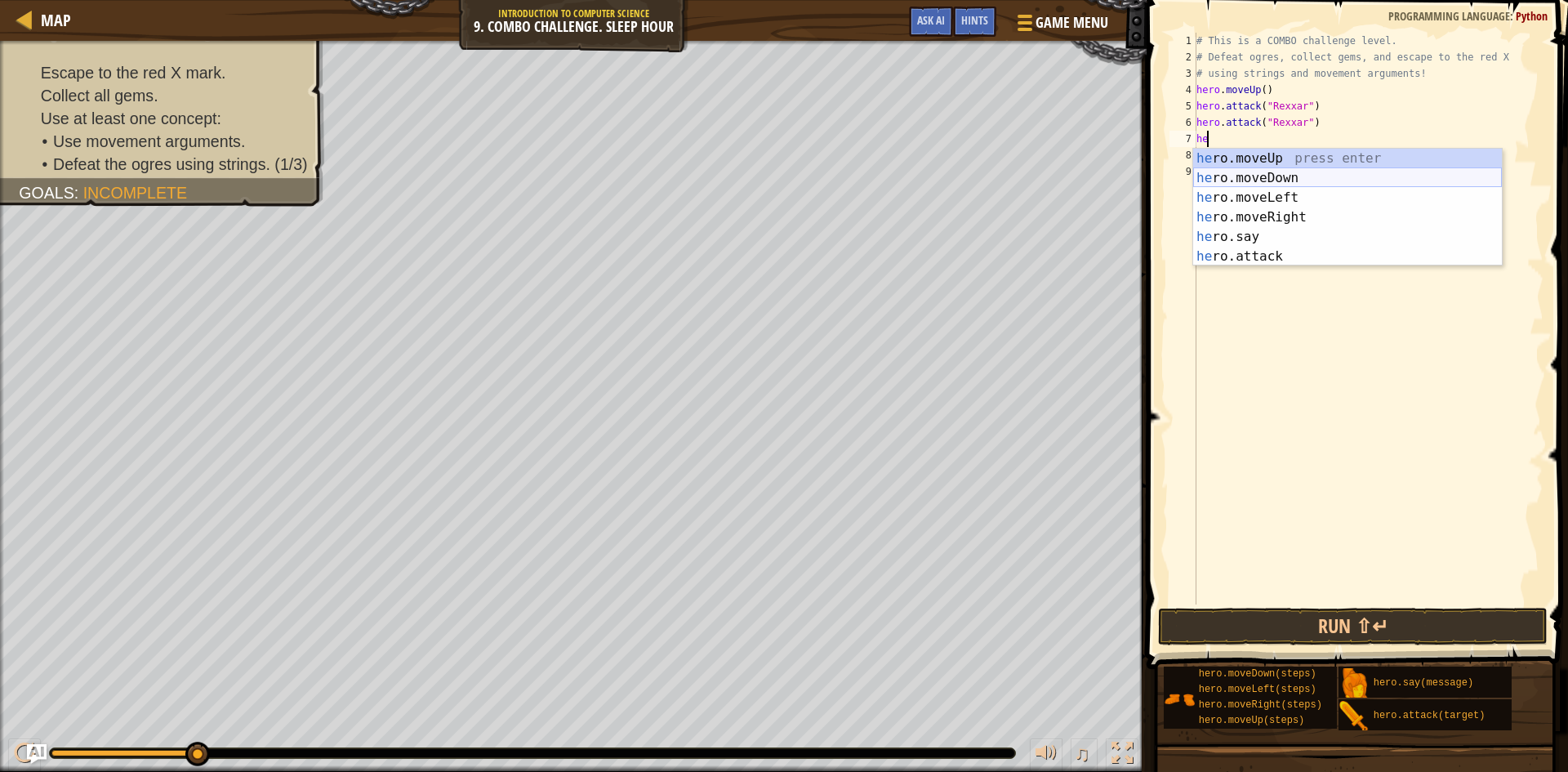
click at [1315, 173] on div "he ro.moveUp press enter he ro.moveDown press enter he ro.moveLeft press enter …" at bounding box center [1348, 228] width 309 height 157
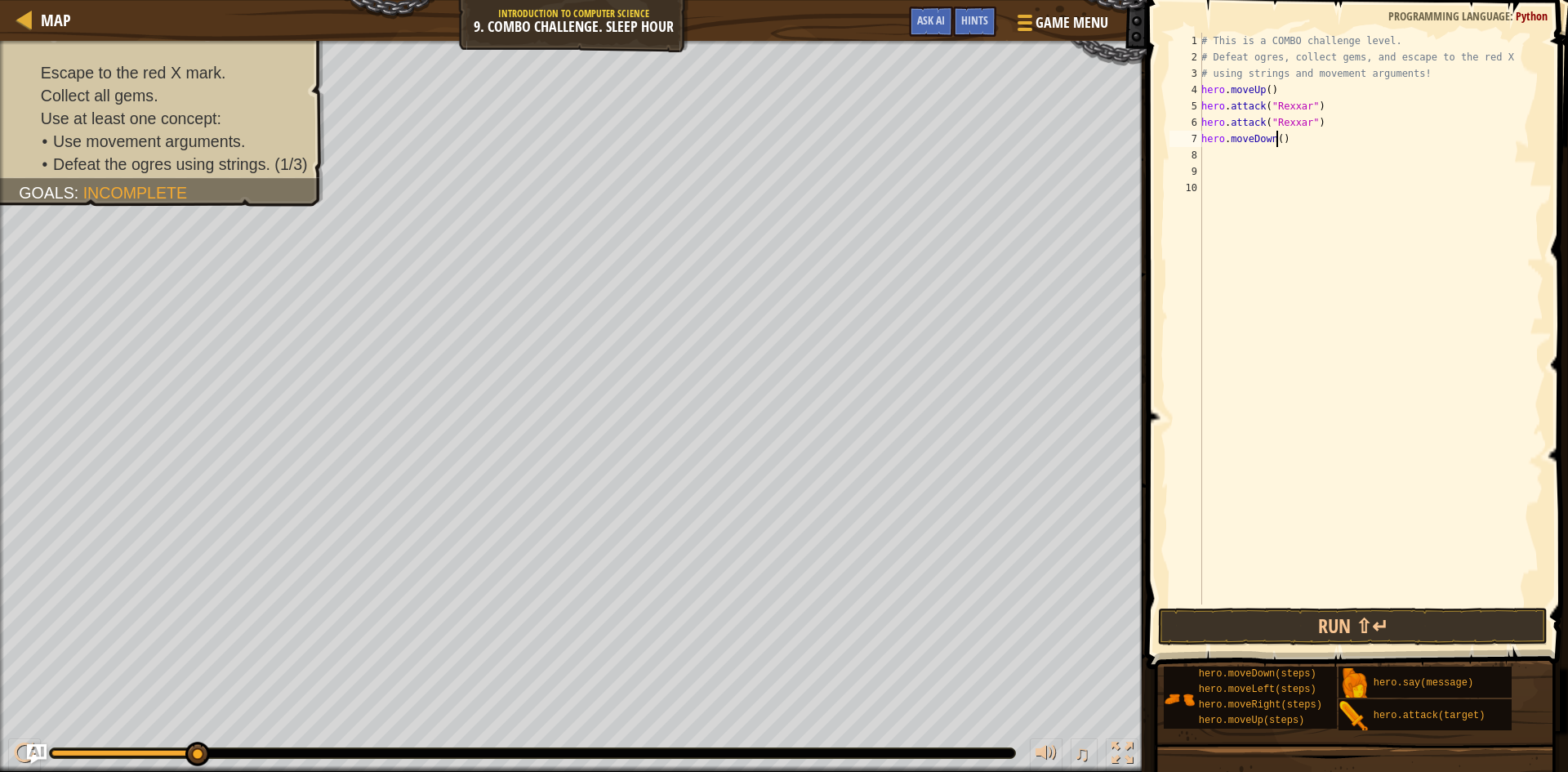
drag, startPoint x: 1278, startPoint y: 139, endPoint x: 1282, endPoint y: 201, distance: 62.1
click at [1277, 139] on div "# This is a COMBO challenge level. # Defeat [PERSON_NAME], collect gems, and es…" at bounding box center [1371, 335] width 346 height 605
type textarea "hero.moveDown(2)"
click at [1261, 629] on button "Run ⇧↵" at bounding box center [1353, 627] width 389 height 38
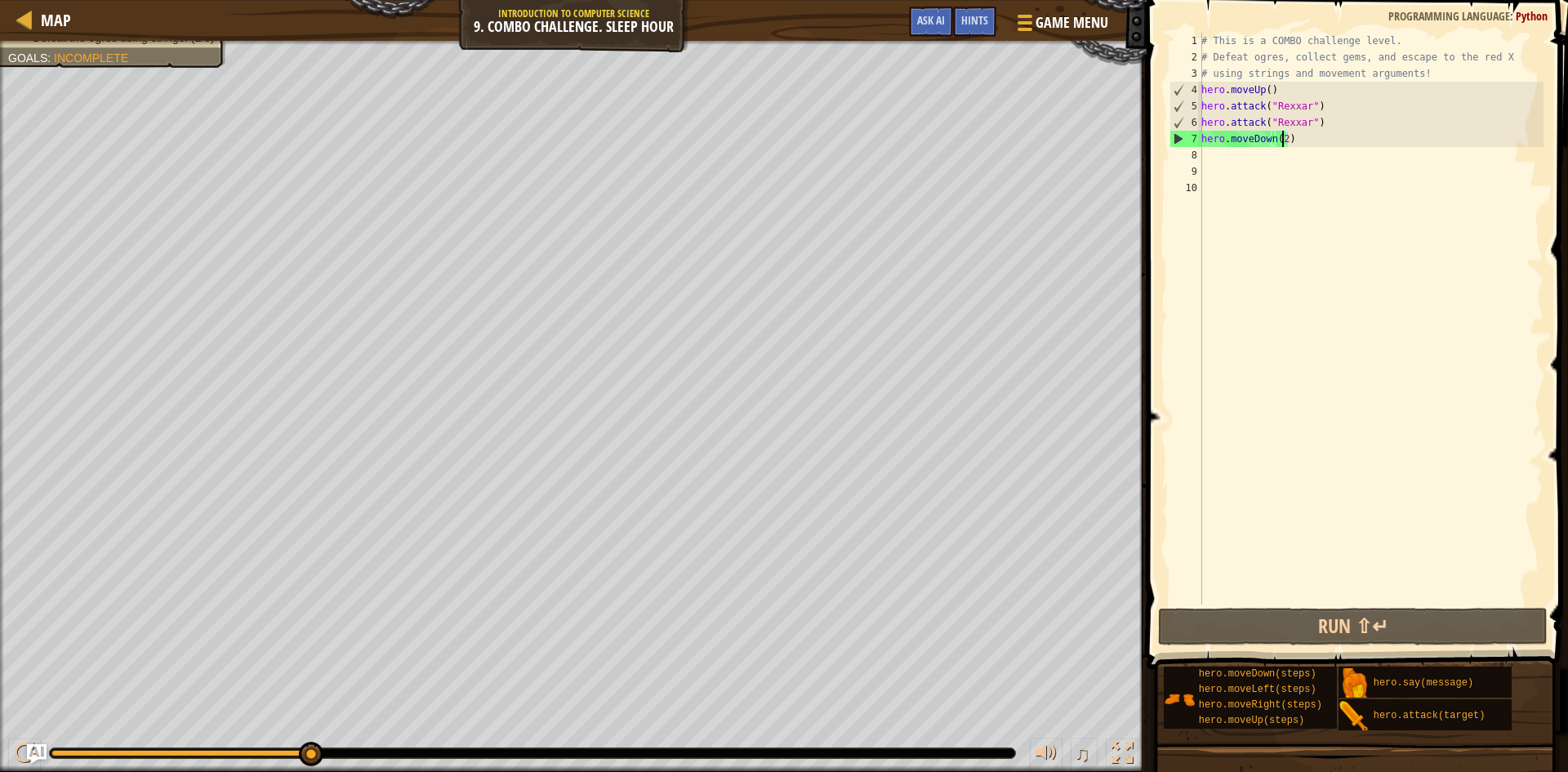
click at [1305, 139] on div "# This is a COMBO challenge level. # Defeat [PERSON_NAME], collect gems, and es…" at bounding box center [1371, 335] width 346 height 605
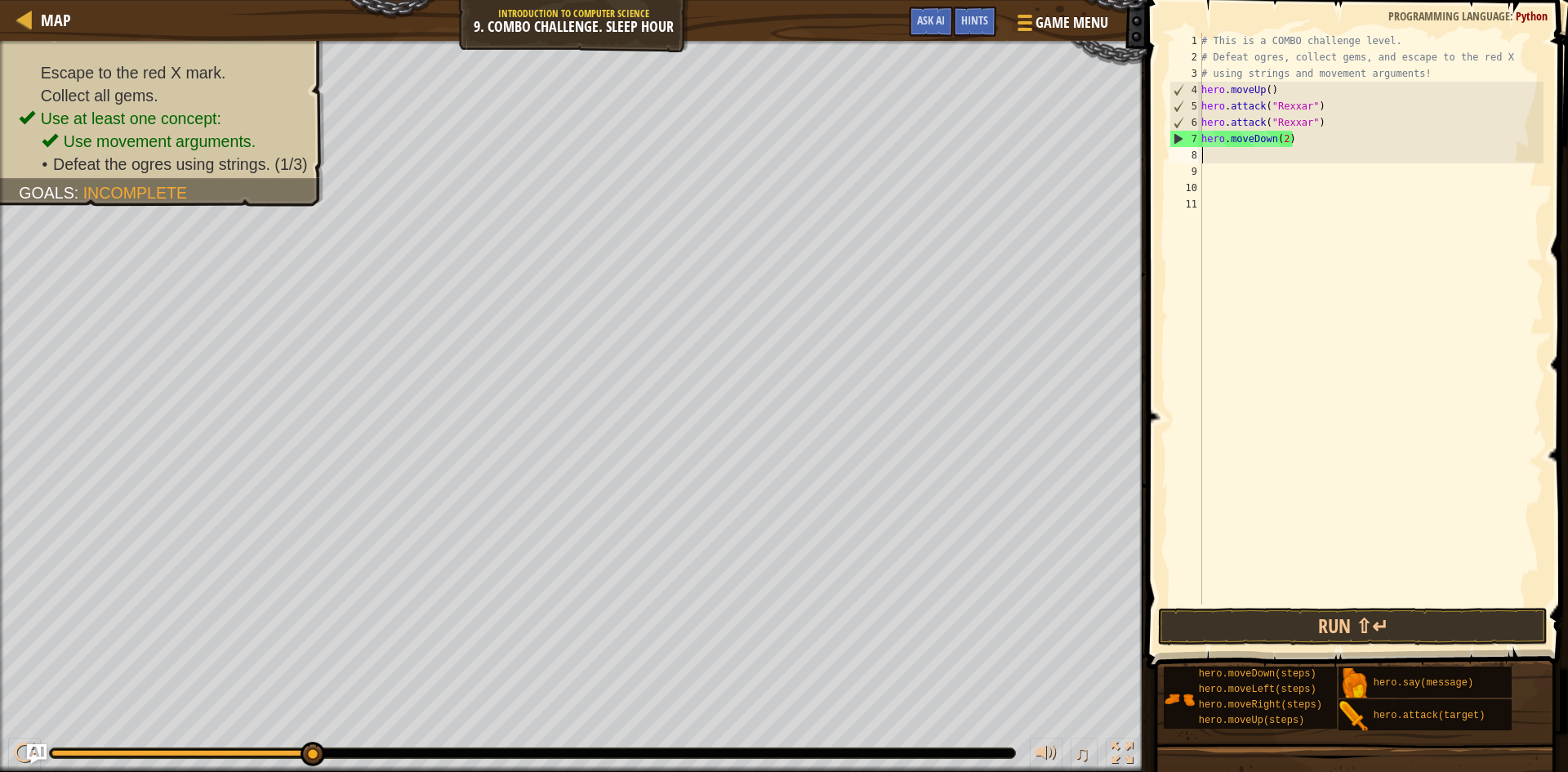
scroll to position [7, 0]
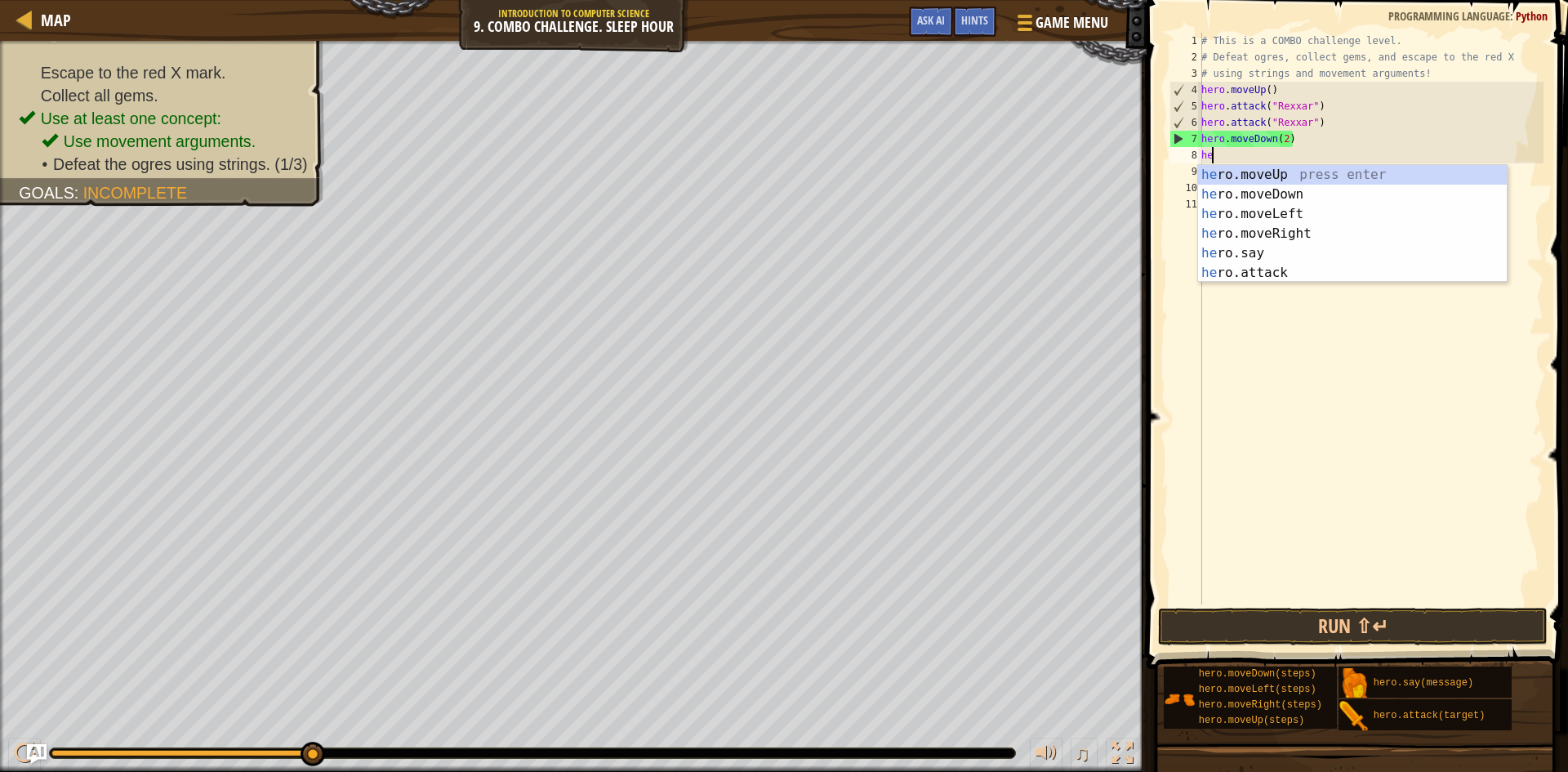
type textarea "her"
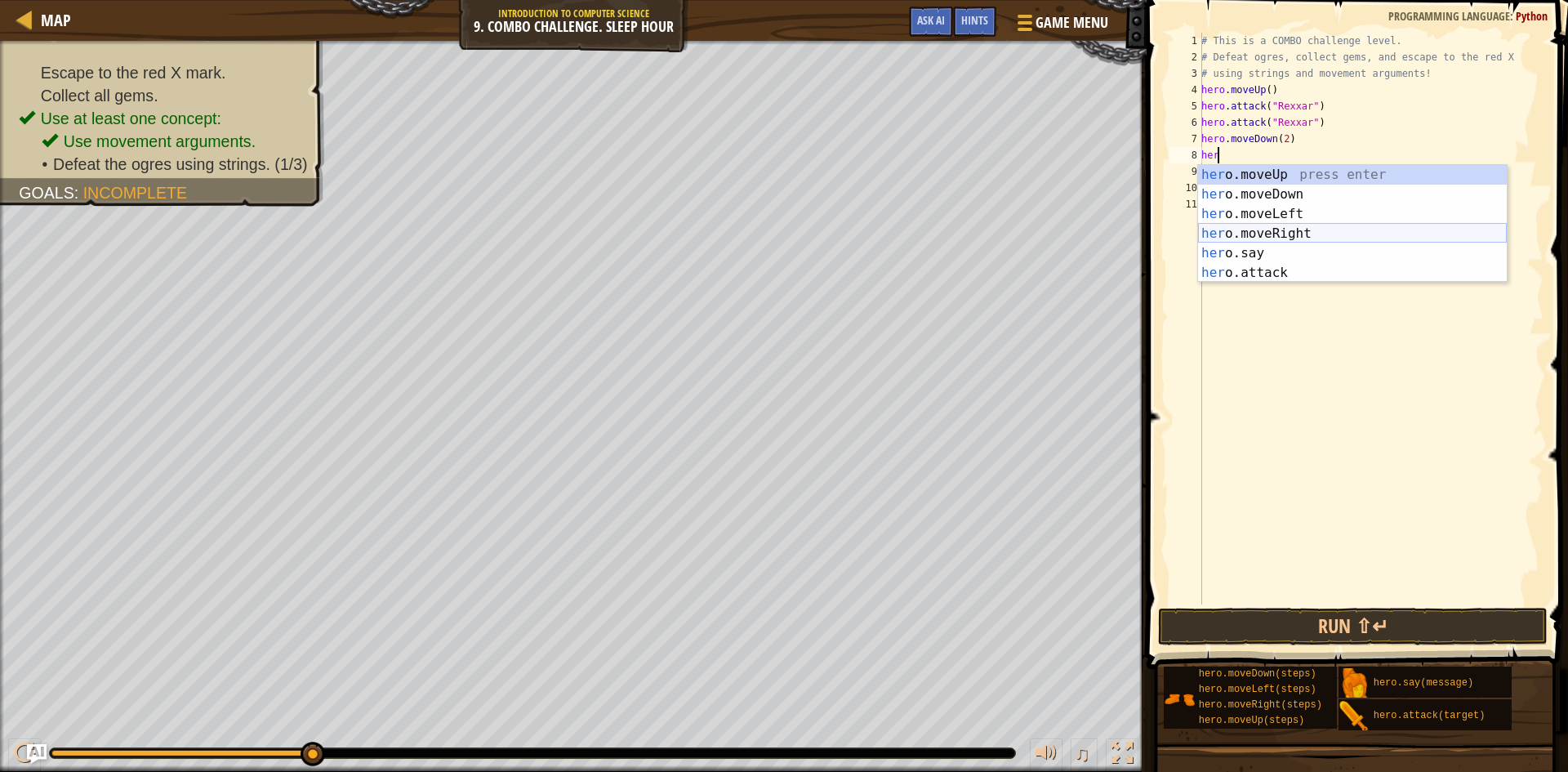
click at [1264, 232] on div "her o.moveUp press enter her o.moveDown press enter her o.moveLeft press enter …" at bounding box center [1353, 243] width 309 height 157
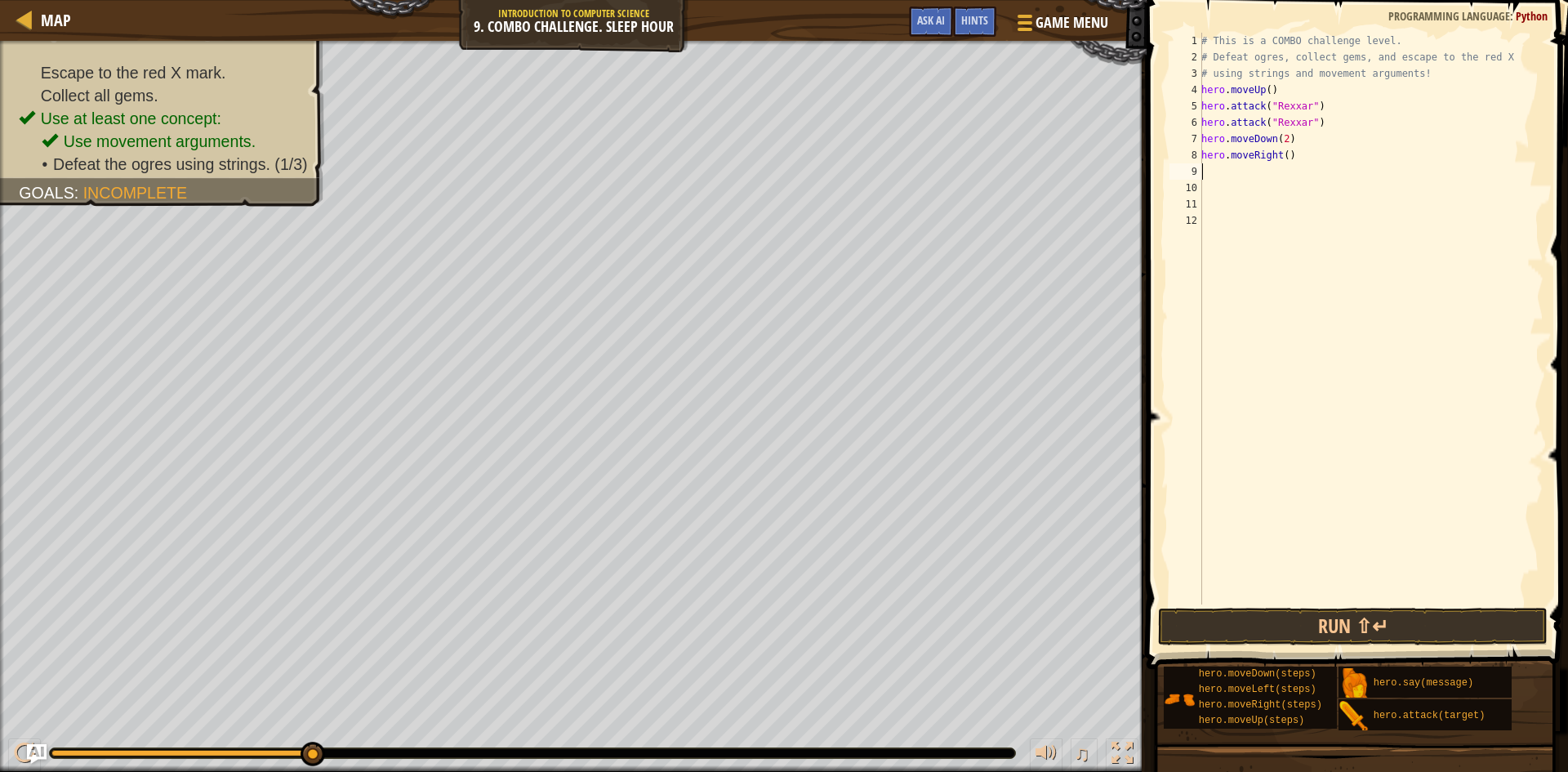
scroll to position [7, 0]
click at [1280, 155] on div "# This is a COMBO challenge level. # Defeat [PERSON_NAME], collect gems, and es…" at bounding box center [1371, 335] width 346 height 605
type textarea "hero.moveRight(2)"
click at [1315, 161] on div "# This is a COMBO challenge level. # Defeat [PERSON_NAME], collect gems, and es…" at bounding box center [1371, 335] width 346 height 605
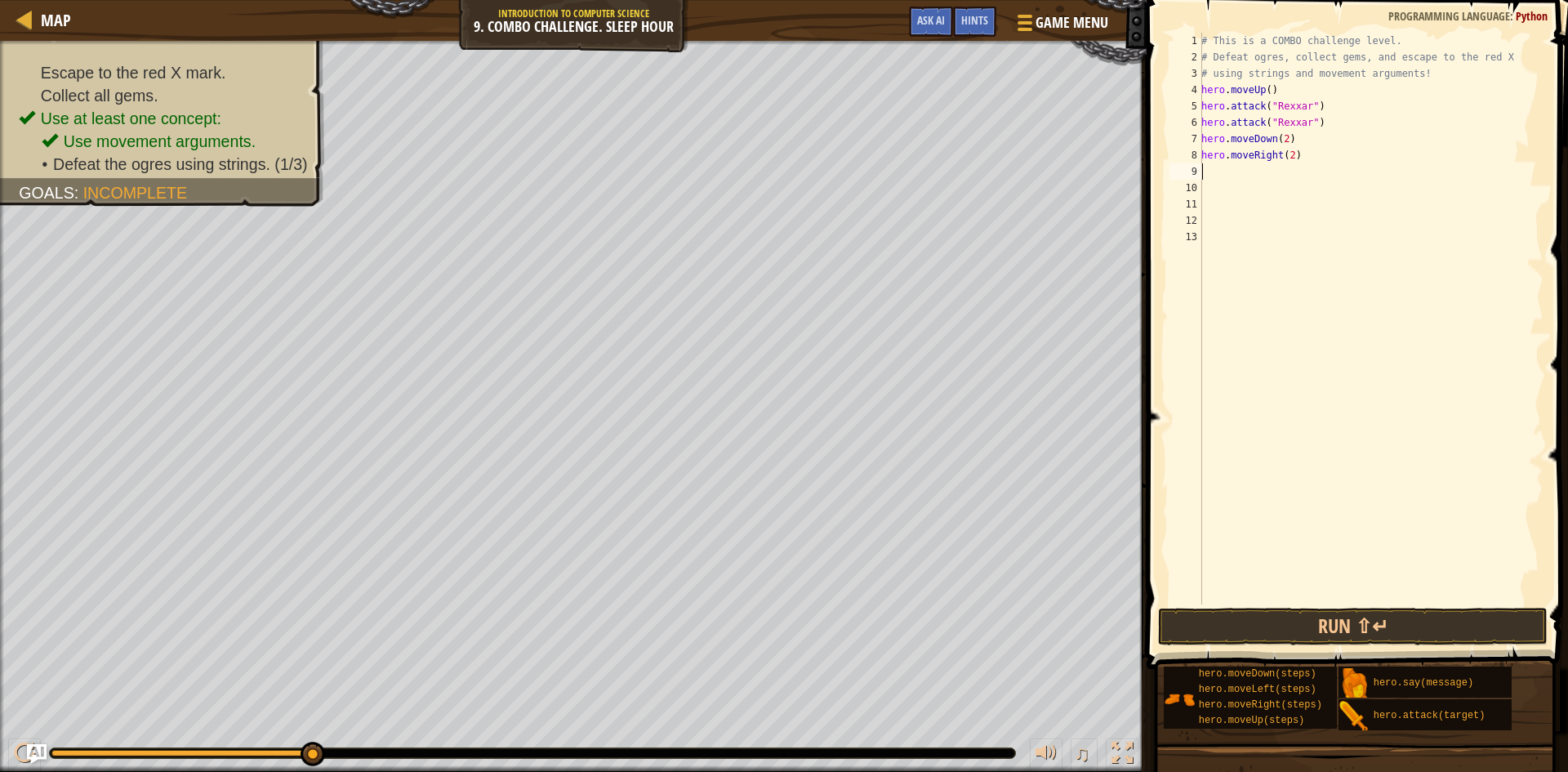
scroll to position [7, 0]
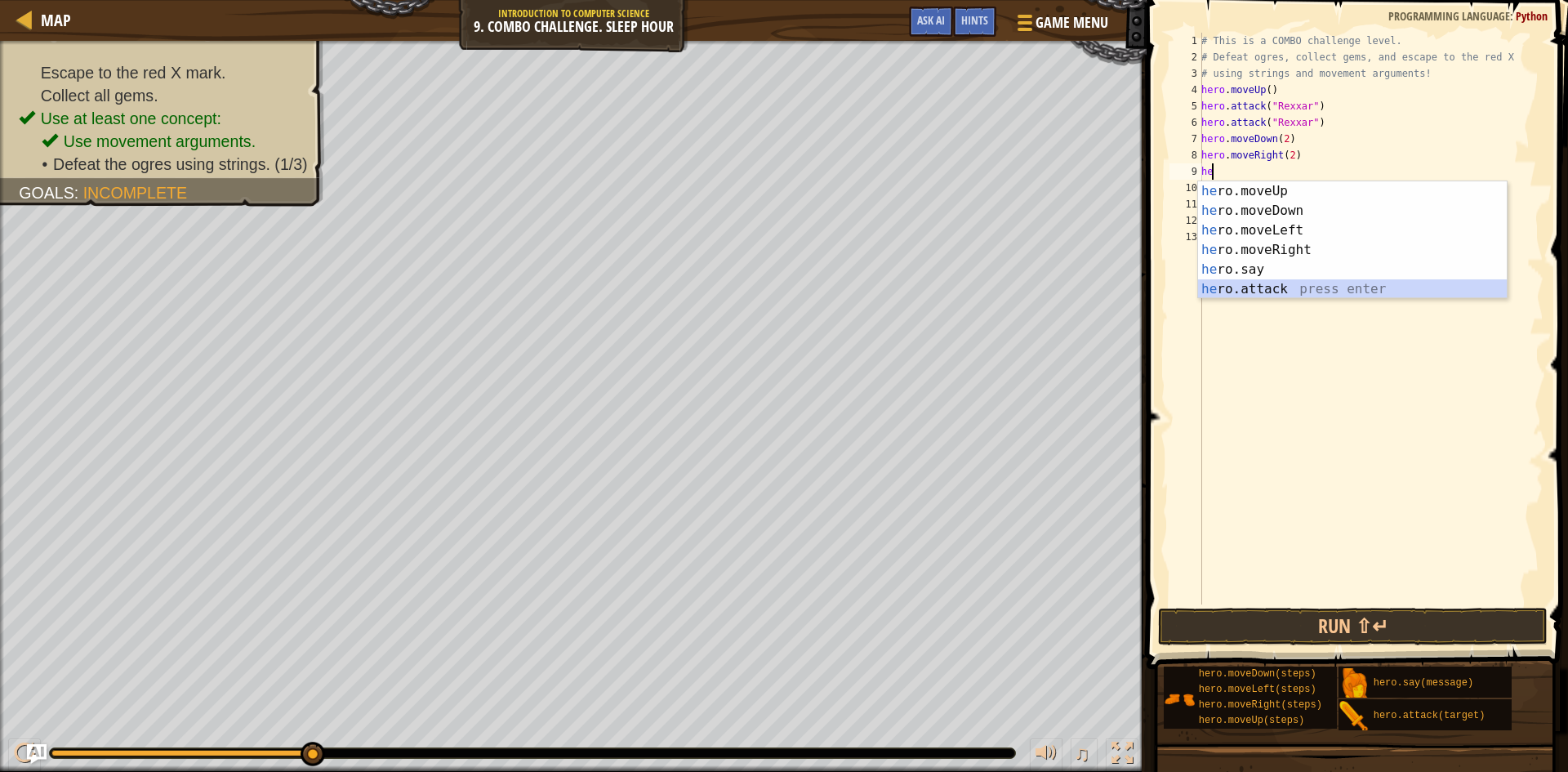
click at [1273, 297] on div "he ro.moveUp press enter he ro.moveDown press enter he ro.moveLeft press enter …" at bounding box center [1353, 260] width 309 height 157
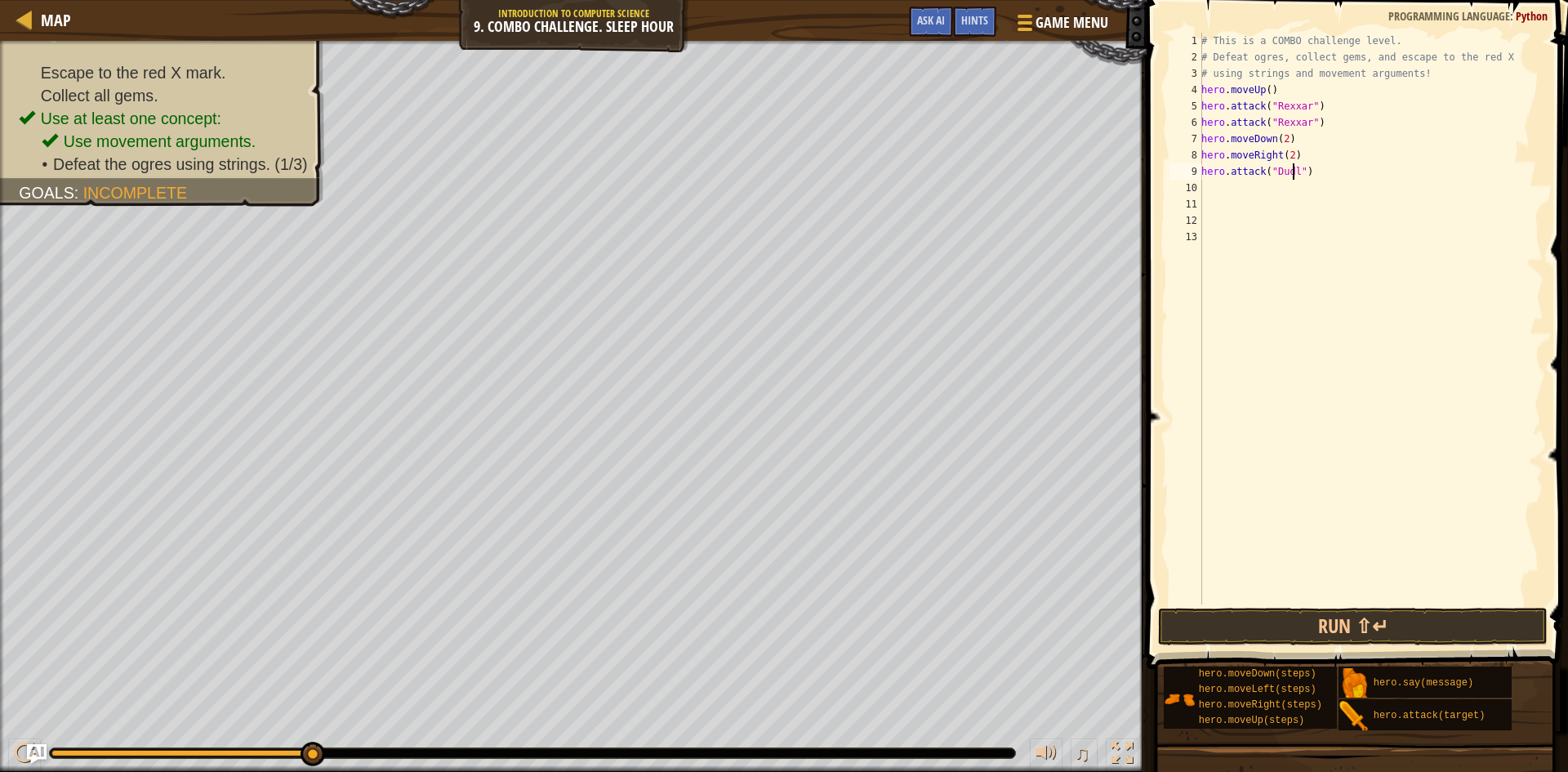
type textarea "hero.attack("Dudle")"
click at [1326, 177] on div "# This is a COMBO challenge level. # Defeat [PERSON_NAME], collect gems, and es…" at bounding box center [1371, 335] width 346 height 605
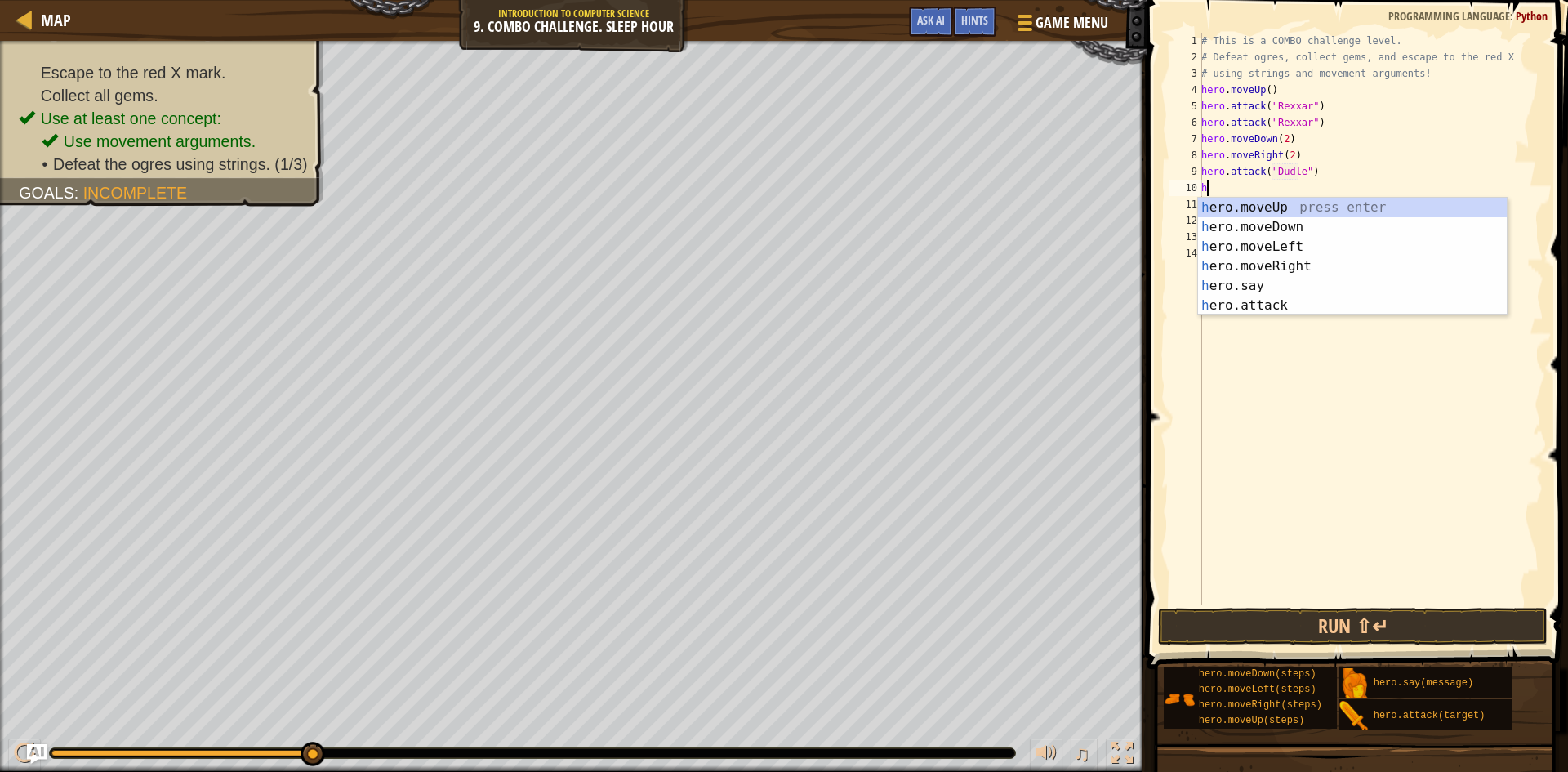
type textarea "he"
click at [1397, 203] on div "he ro.moveUp press enter he ro.moveDown press enter he ro.moveLeft press enter …" at bounding box center [1353, 276] width 309 height 157
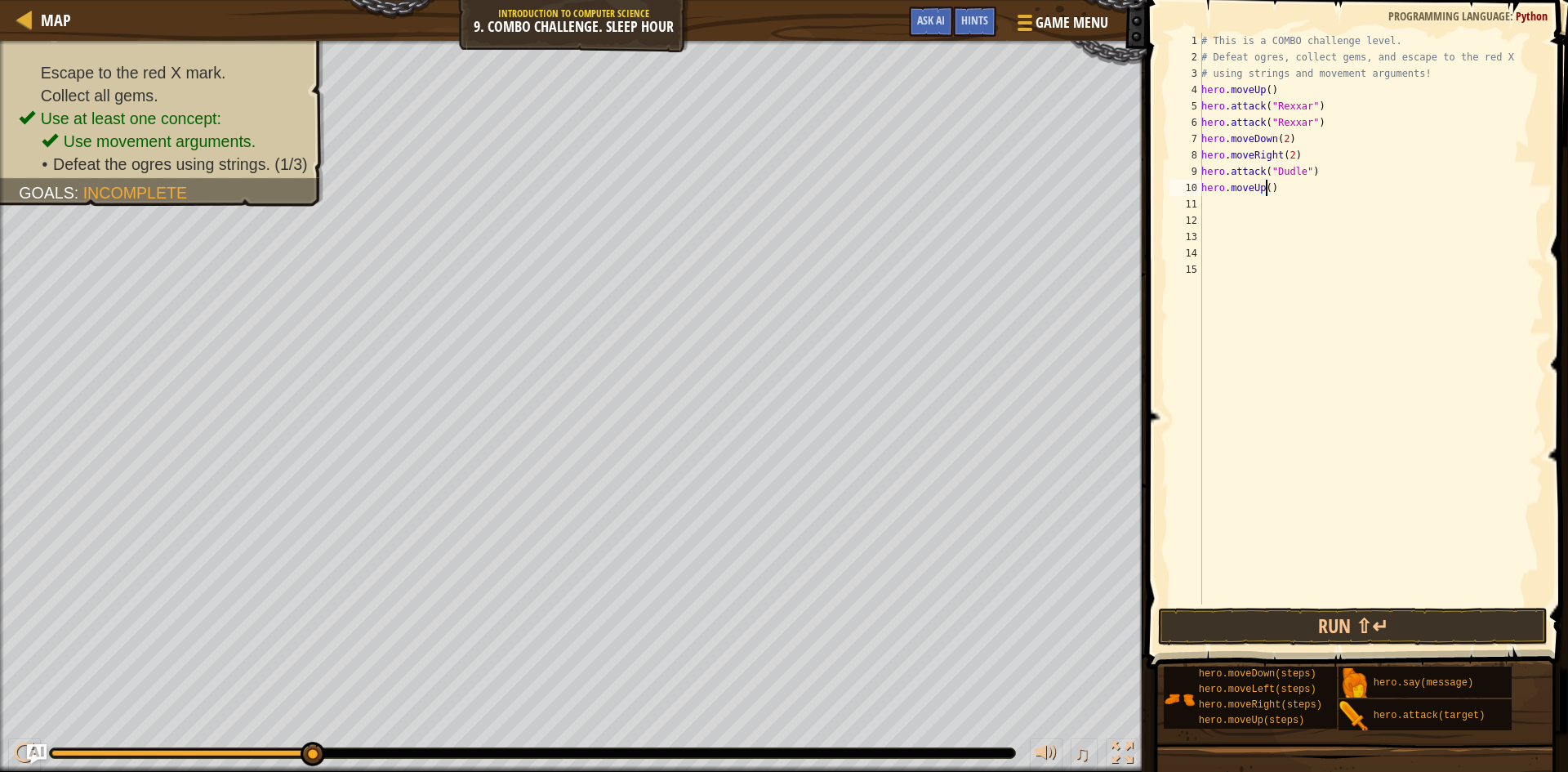
click at [1268, 187] on div "# This is a COMBO challenge level. # Defeat [PERSON_NAME], collect gems, and es…" at bounding box center [1371, 335] width 346 height 605
click at [1324, 621] on button "Run ⇧↵" at bounding box center [1353, 627] width 389 height 38
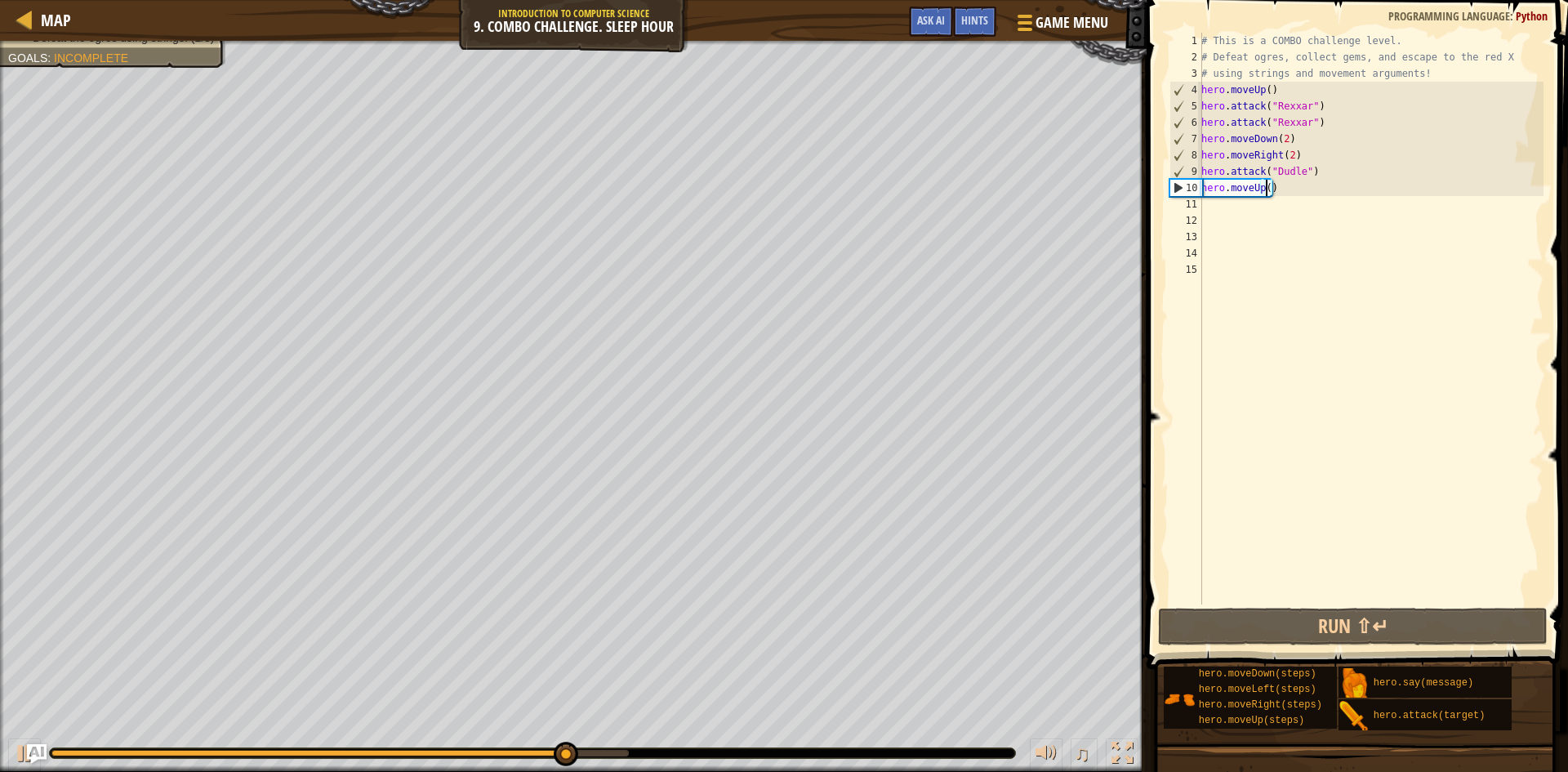
type textarea "hero.moveUp()"
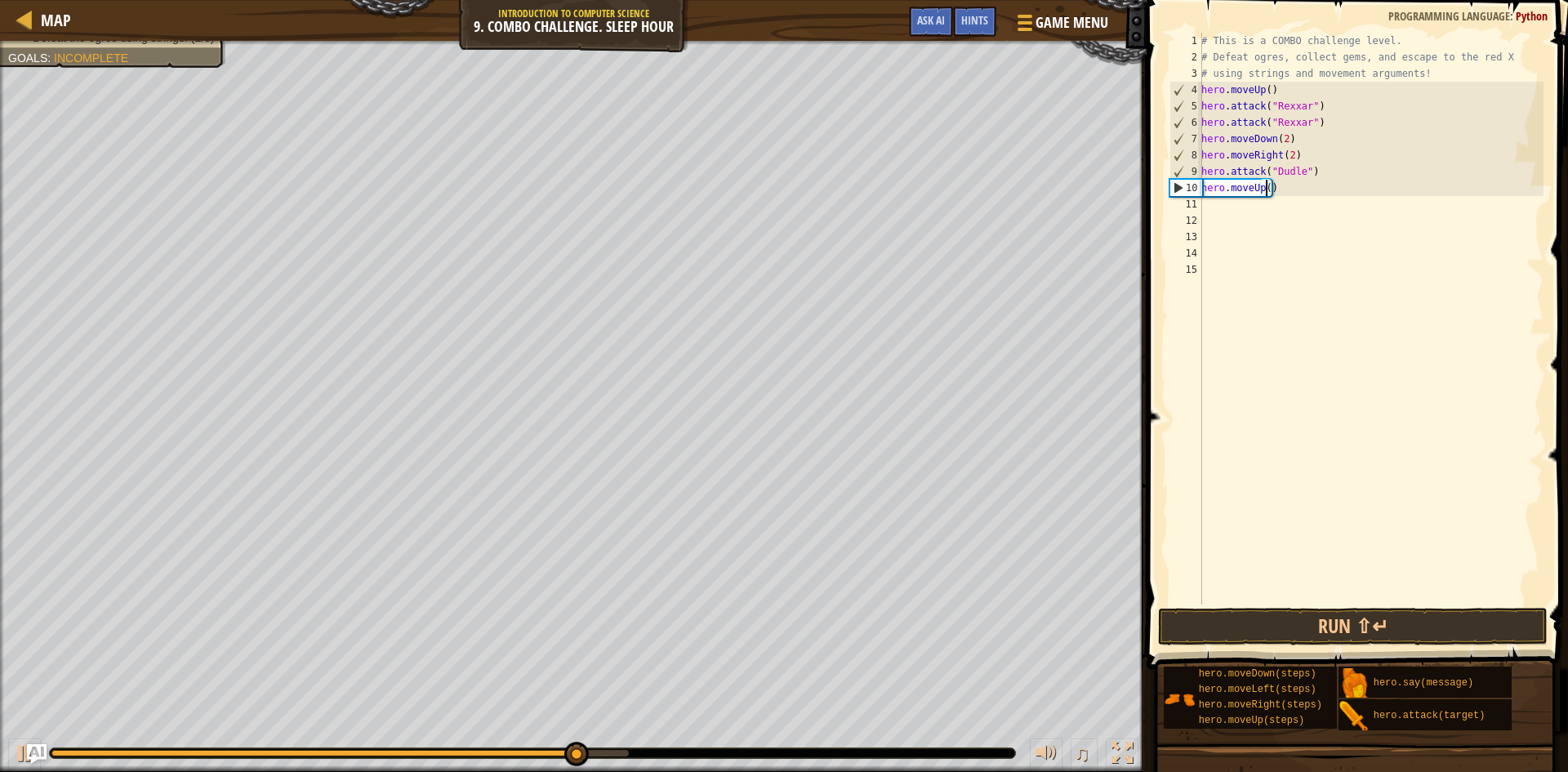
click at [1280, 186] on div "# This is a COMBO challenge level. # Defeat [PERSON_NAME], collect gems, and es…" at bounding box center [1371, 335] width 346 height 605
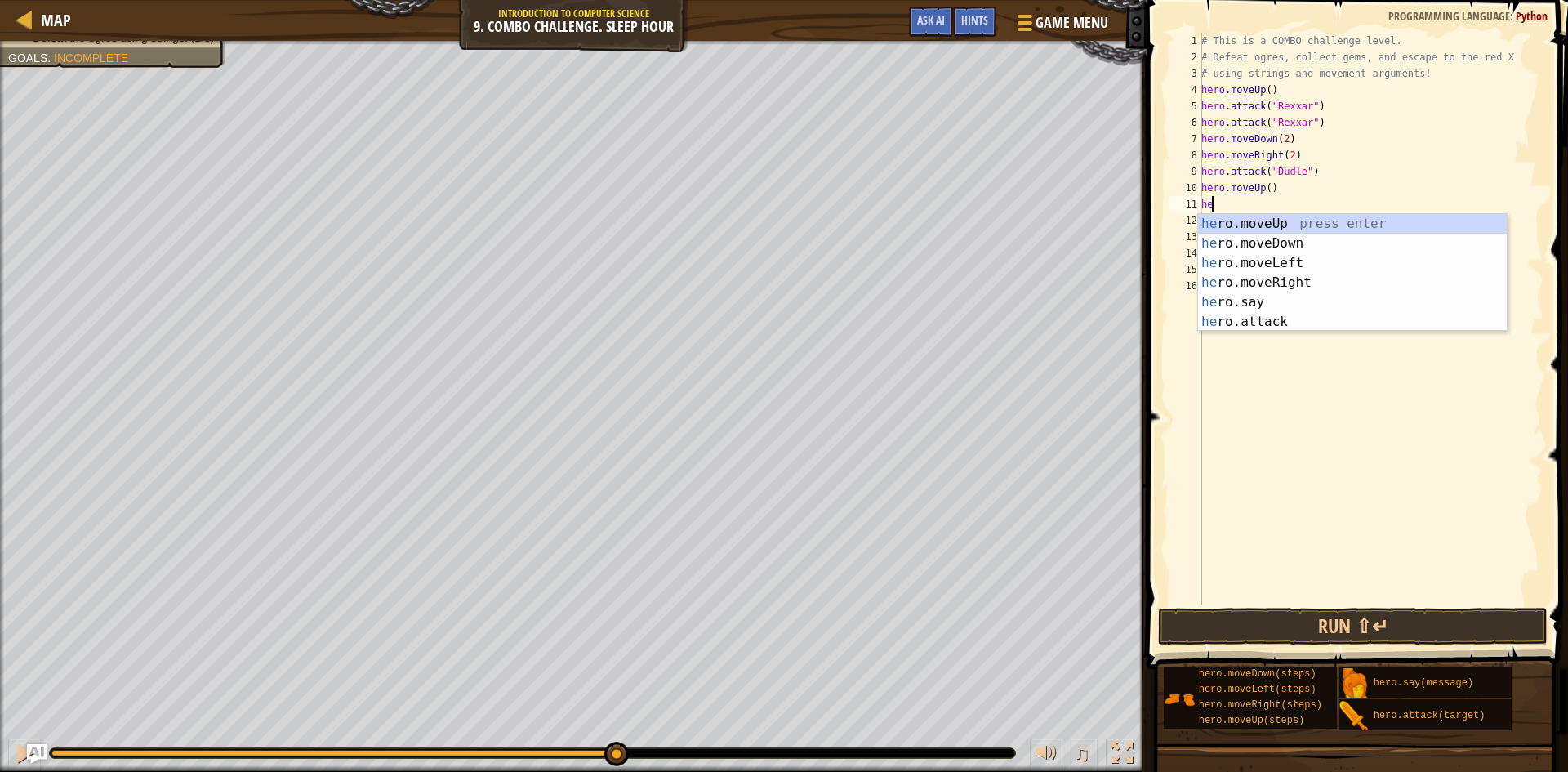
scroll to position [7, 1]
type textarea "hero"
click at [1250, 260] on div "hero .moveUp press enter hero .moveDown press enter hero .moveLeft press enter …" at bounding box center [1353, 293] width 309 height 157
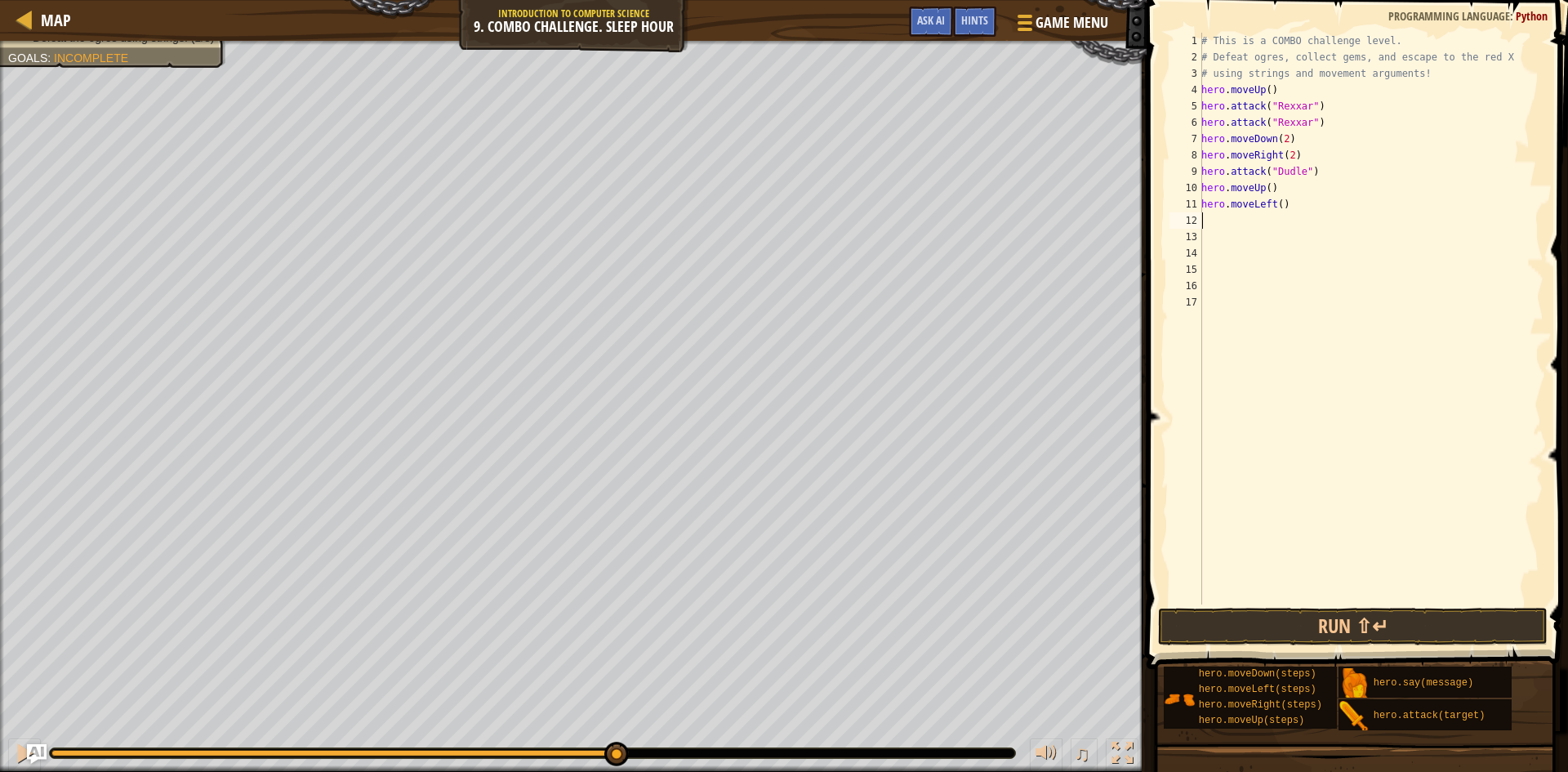
scroll to position [7, 0]
click at [1277, 204] on div "# This is a COMBO challenge level. # Defeat [PERSON_NAME], collect gems, and es…" at bounding box center [1371, 335] width 346 height 605
type textarea "hero.moveLeft(2)"
click at [1289, 208] on div "# This is a COMBO challenge level. # Defeat [PERSON_NAME], collect gems, and es…" at bounding box center [1371, 335] width 346 height 605
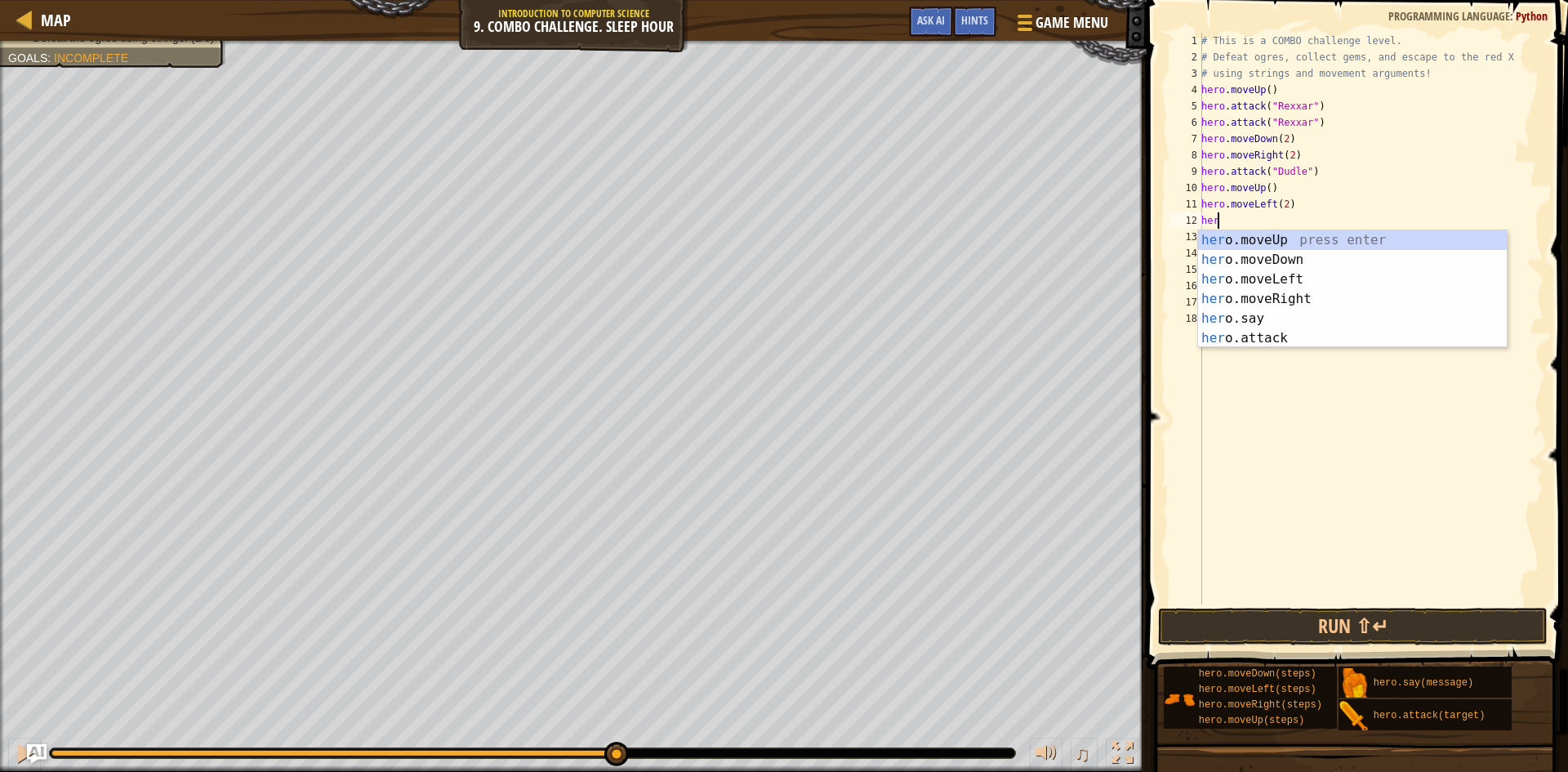
scroll to position [7, 1]
type textarea "hero"
click at [1243, 234] on div "hero .moveUp press enter hero .moveDown press enter hero .moveLeft press enter …" at bounding box center [1353, 309] width 309 height 157
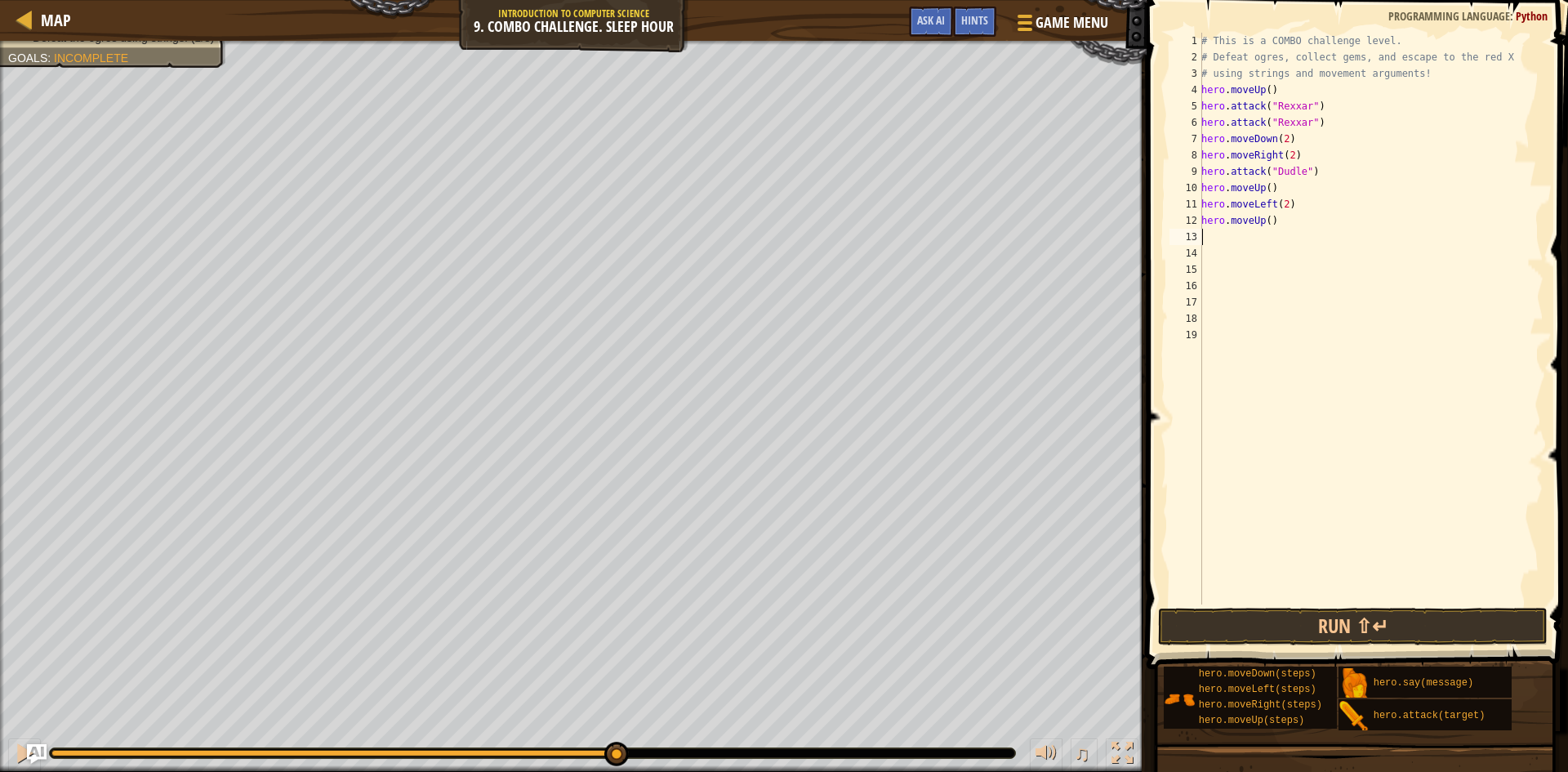
scroll to position [7, 0]
click at [1322, 629] on button "Run ⇧↵" at bounding box center [1353, 627] width 389 height 38
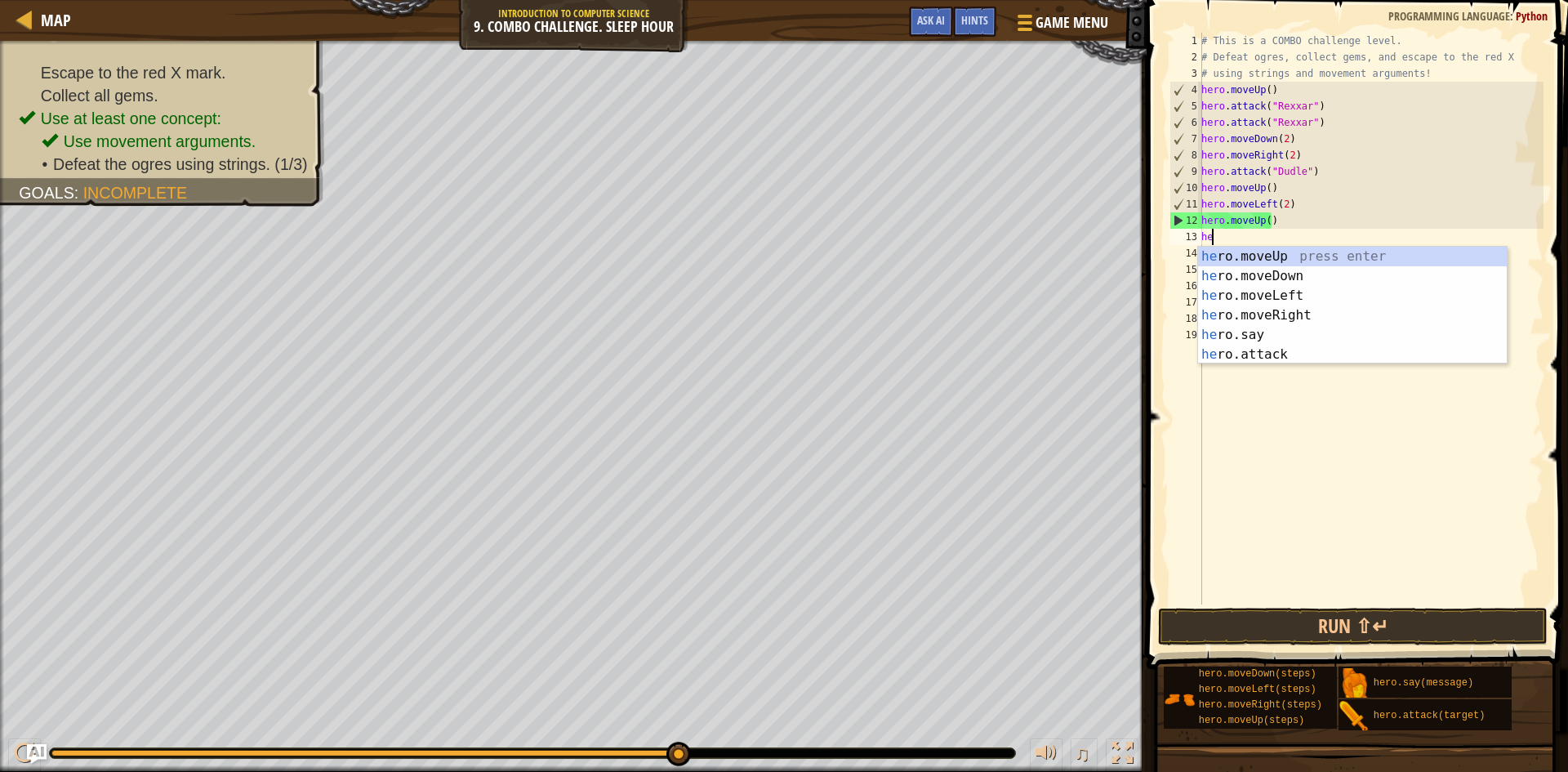
type textarea "hero"
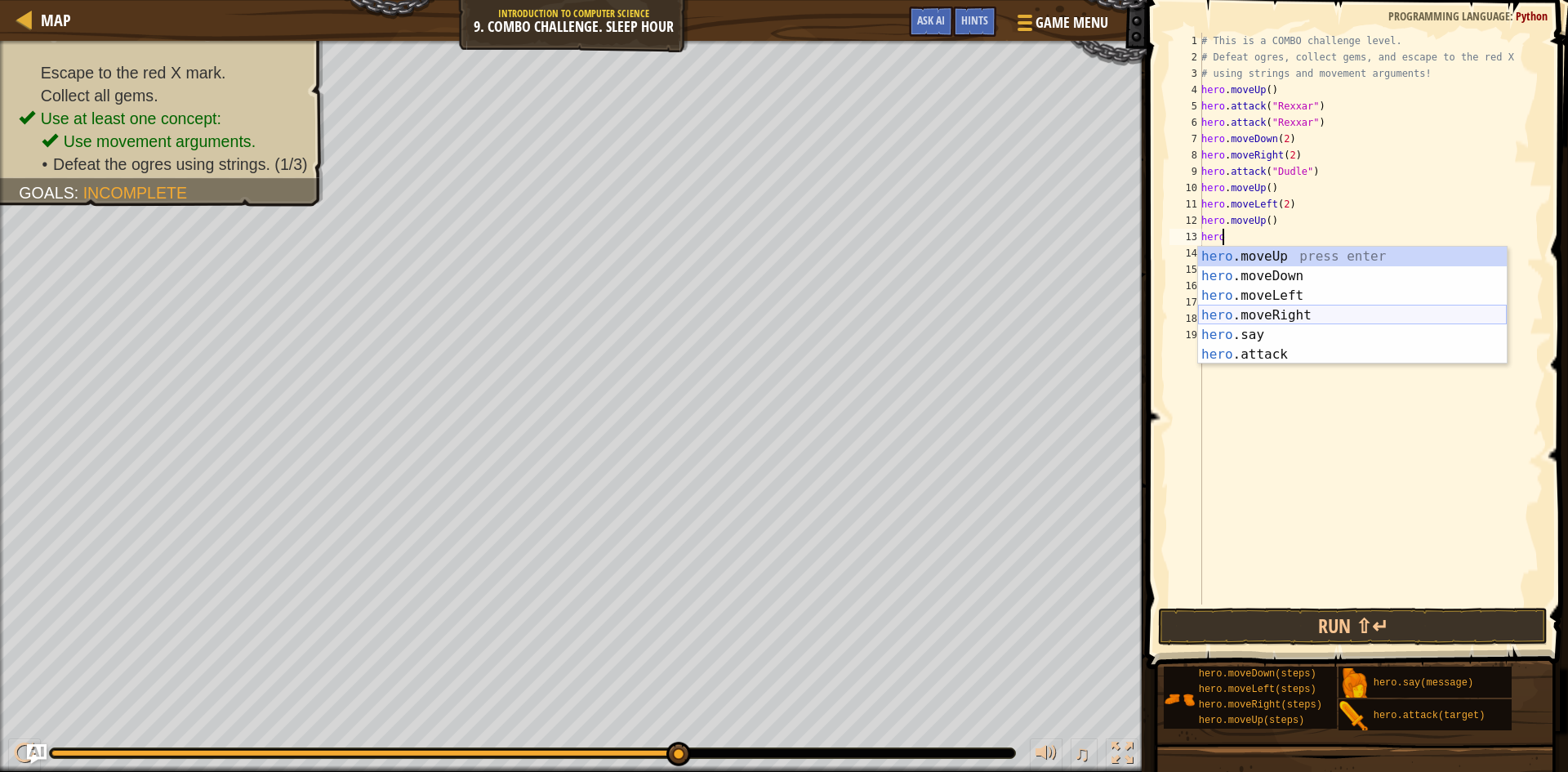
click at [1258, 316] on div "hero .moveUp press enter hero .moveDown press enter hero .moveLeft press enter …" at bounding box center [1353, 325] width 309 height 157
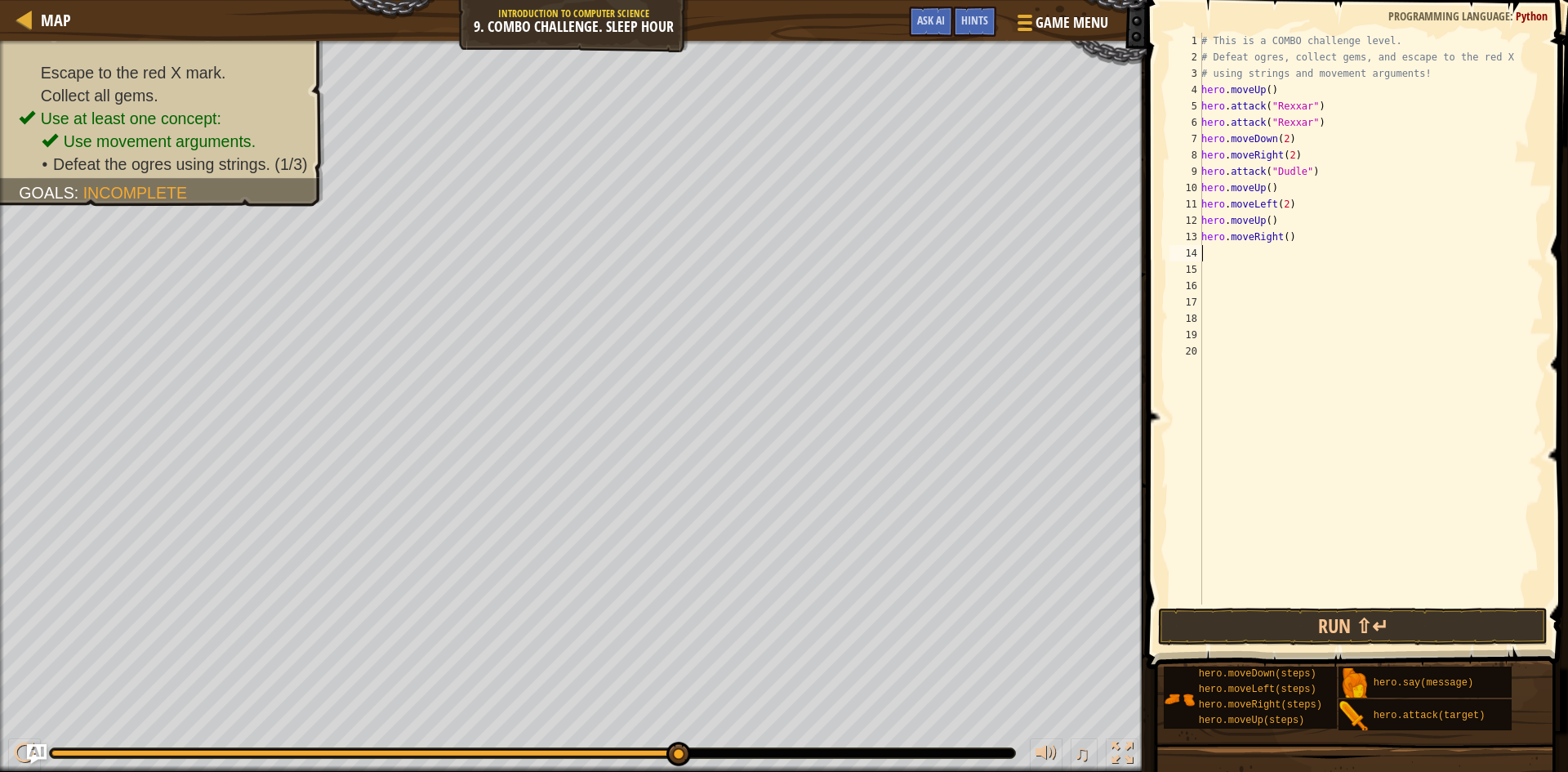
scroll to position [7, 0]
click at [1284, 238] on div "# This is a COMBO challenge level. # Defeat [PERSON_NAME], collect gems, and es…" at bounding box center [1371, 335] width 346 height 605
type textarea "hero.moveRight()"
click at [1293, 238] on div "# This is a COMBO challenge level. # Defeat [PERSON_NAME], collect gems, and es…" at bounding box center [1371, 335] width 346 height 605
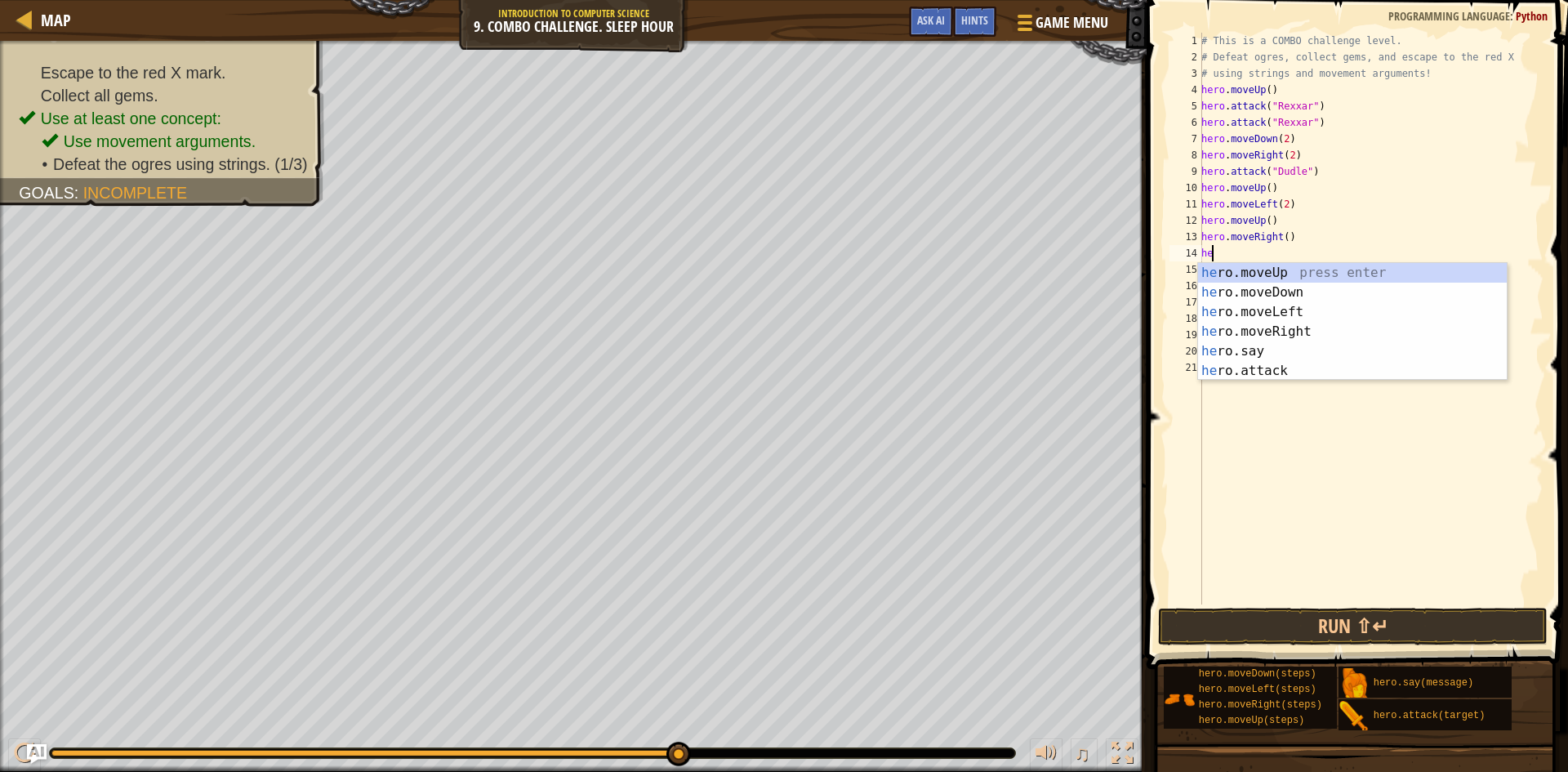
scroll to position [7, 1]
click at [1287, 373] on div "her o.moveUp press enter her o.moveDown press enter her o.moveLeft press enter …" at bounding box center [1353, 342] width 309 height 157
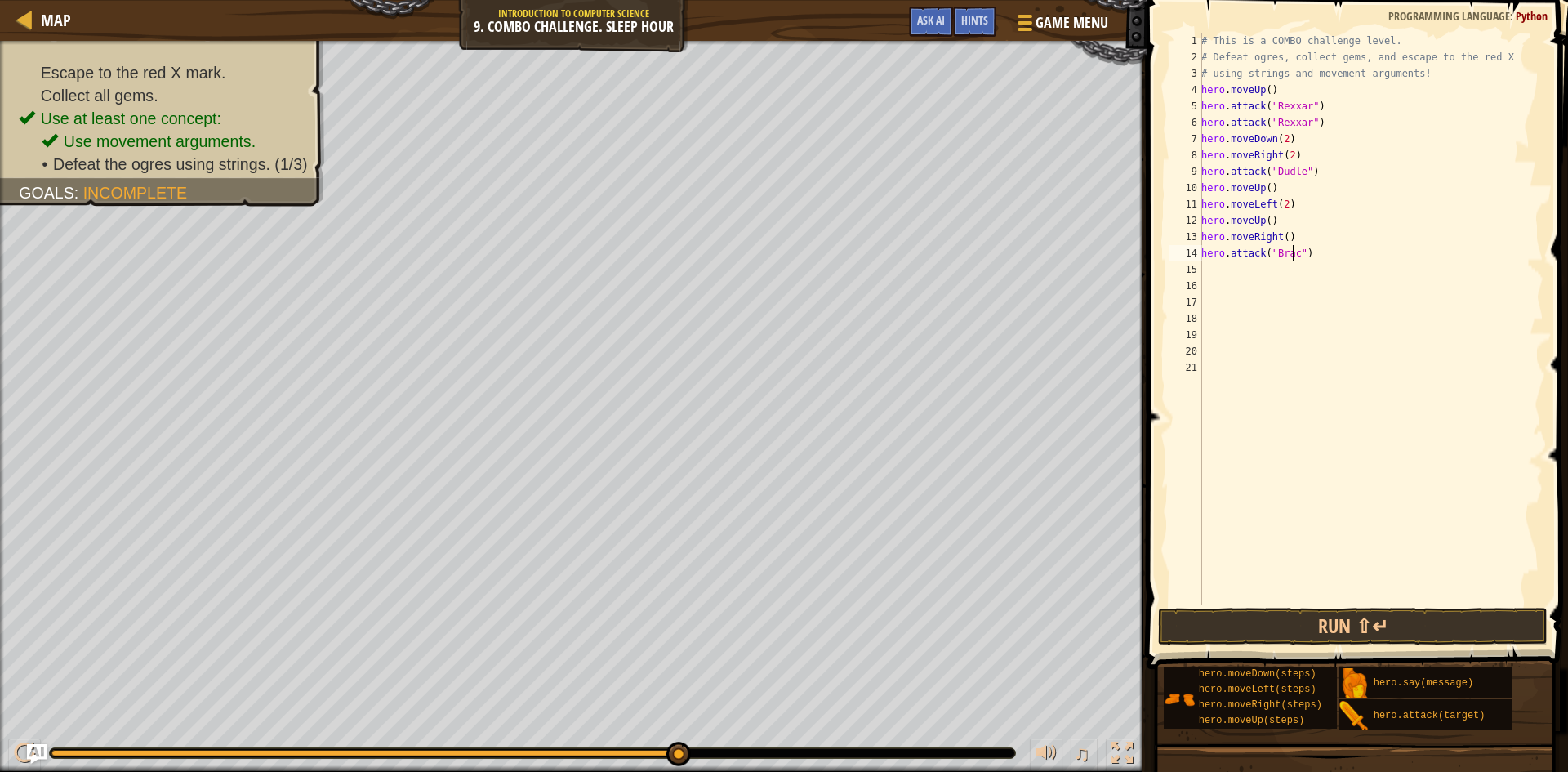
type textarea "hero.attack("Brack")"
click at [1319, 262] on div "# This is a COMBO challenge level. # Defeat [PERSON_NAME], collect gems, and es…" at bounding box center [1371, 335] width 346 height 605
drag, startPoint x: 1311, startPoint y: 250, endPoint x: 1202, endPoint y: 252, distance: 109.0
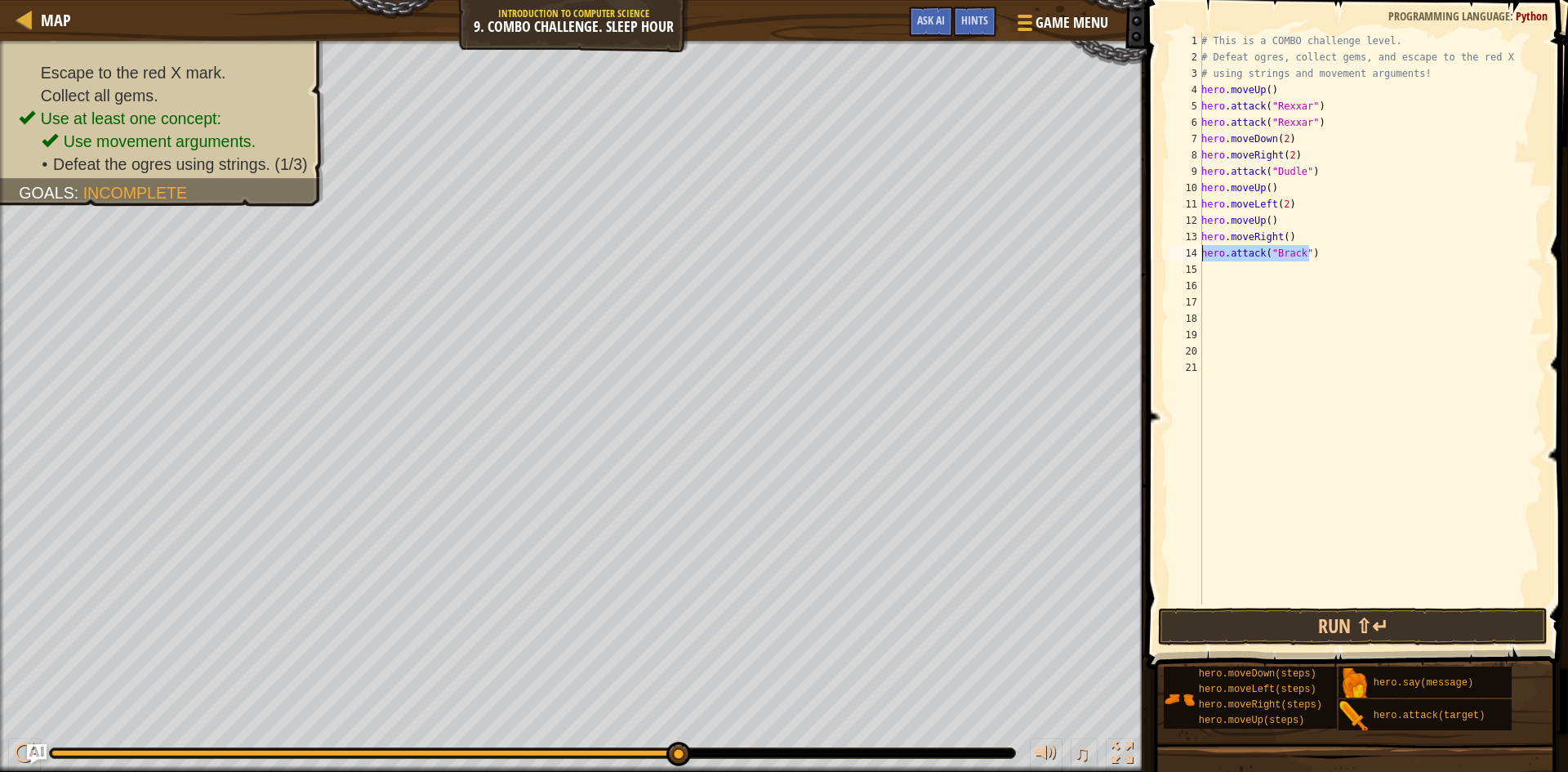
click at [1202, 252] on div "1 2 3 4 5 6 7 8 9 10 11 12 13 14 15 16 17 18 19 20 21 # This is a COMBO challen…" at bounding box center [1355, 319] width 377 height 572
type textarea "hero.attack("Brack")"
click at [1335, 260] on div "# This is a COMBO challenge level. # Defeat [PERSON_NAME], collect gems, and es…" at bounding box center [1371, 319] width 346 height 572
paste textarea "hero.attack("Brack")"
type textarea "hero.attack("Brack")"
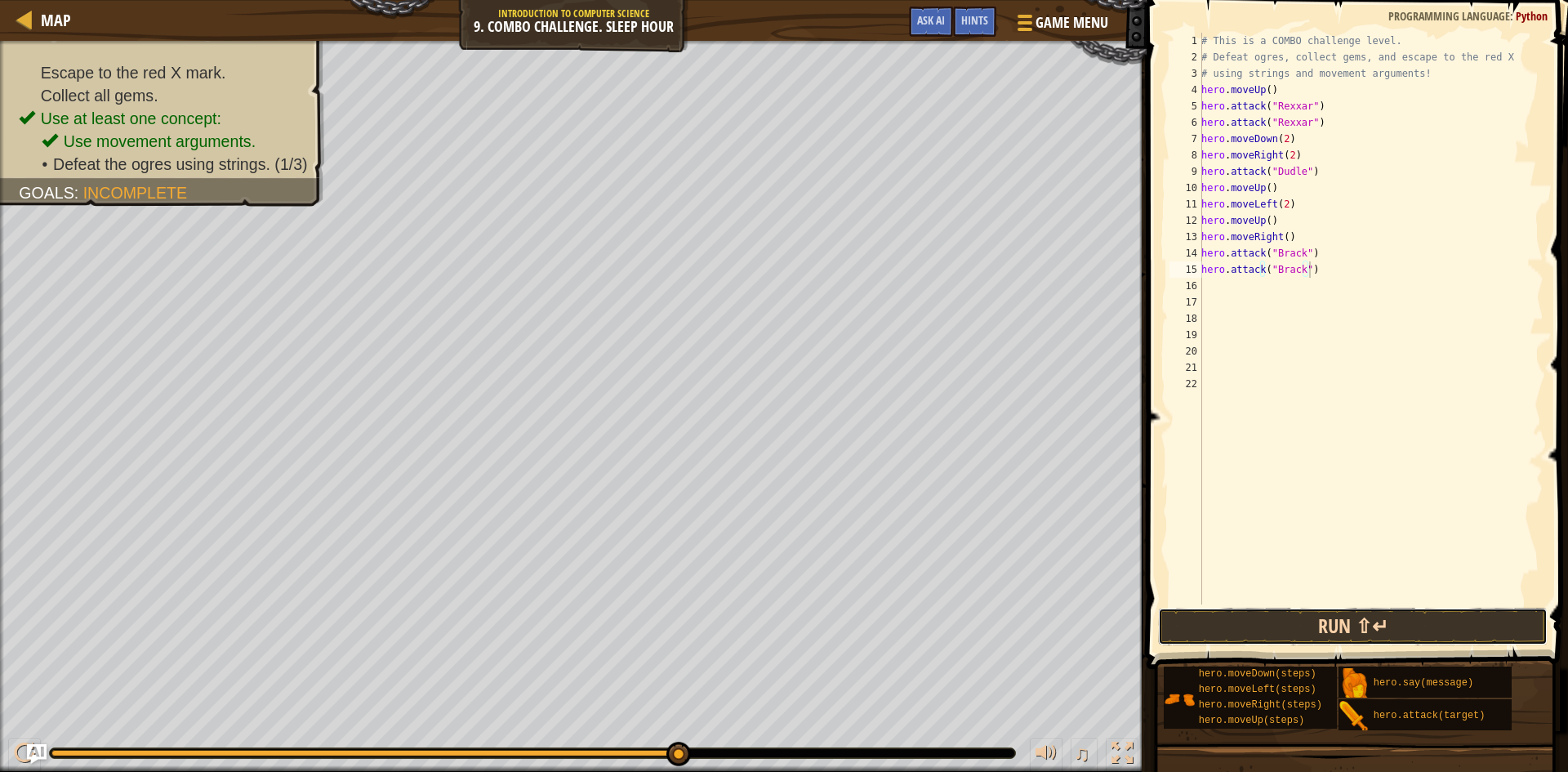
click at [1199, 629] on button "Run ⇧↵" at bounding box center [1353, 627] width 389 height 38
